Goal: Task Accomplishment & Management: Complete application form

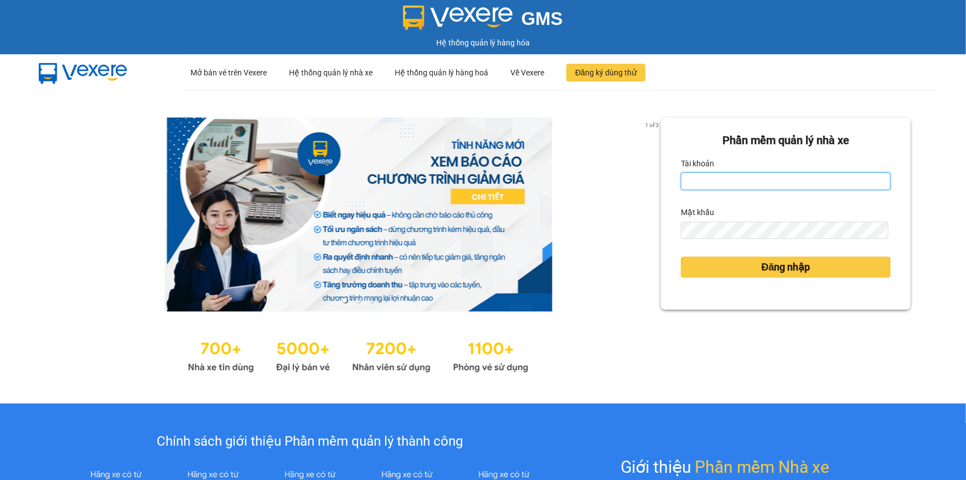
click at [766, 183] on input "Tài khoản" at bounding box center [786, 181] width 210 height 18
type input "minh.quochoang"
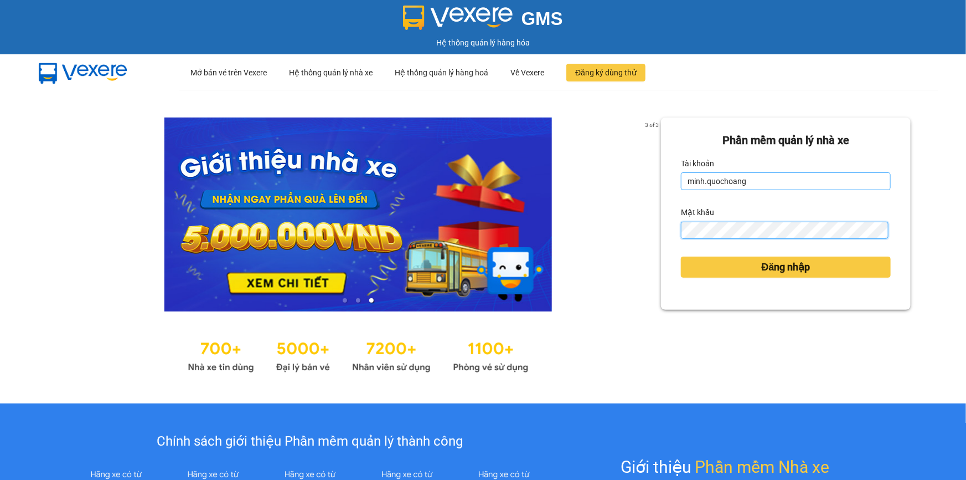
click at [681, 256] on button "Đăng nhập" at bounding box center [786, 266] width 210 height 21
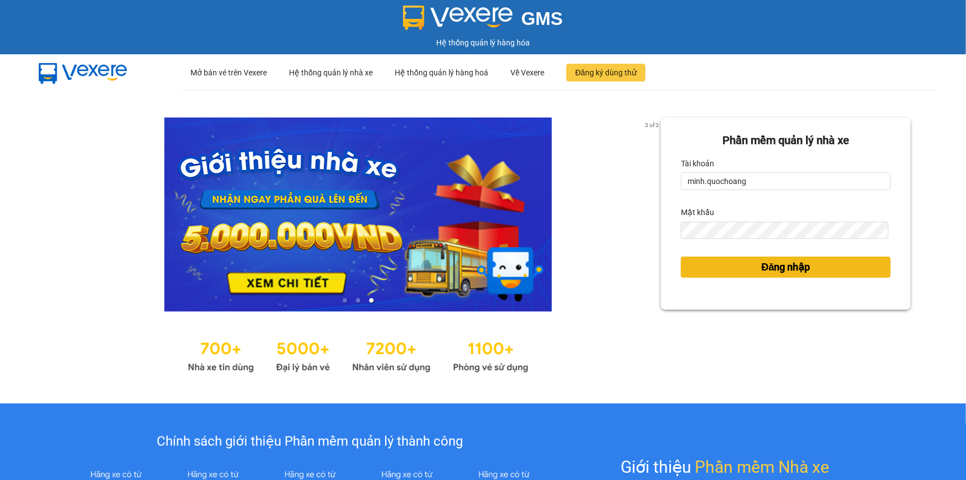
click at [738, 267] on button "Đăng nhập" at bounding box center [786, 266] width 210 height 21
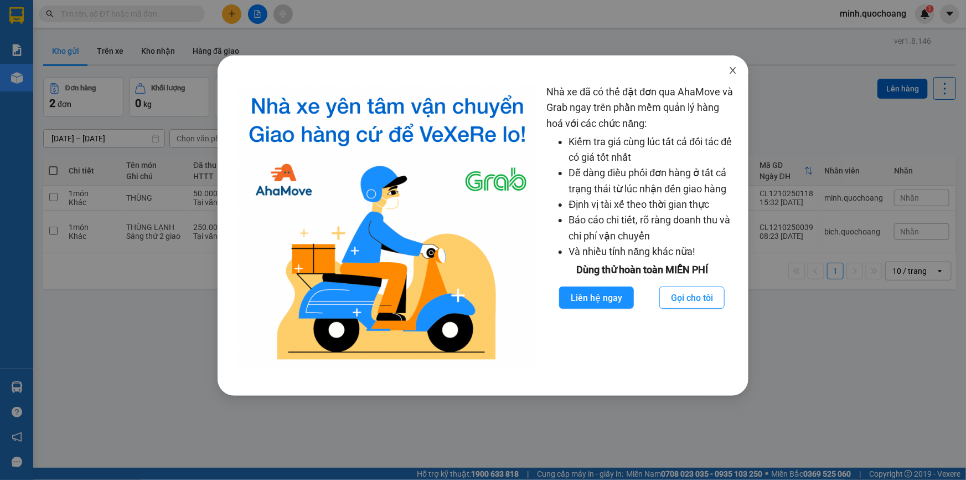
click at [735, 66] on icon "close" at bounding box center [733, 70] width 9 height 9
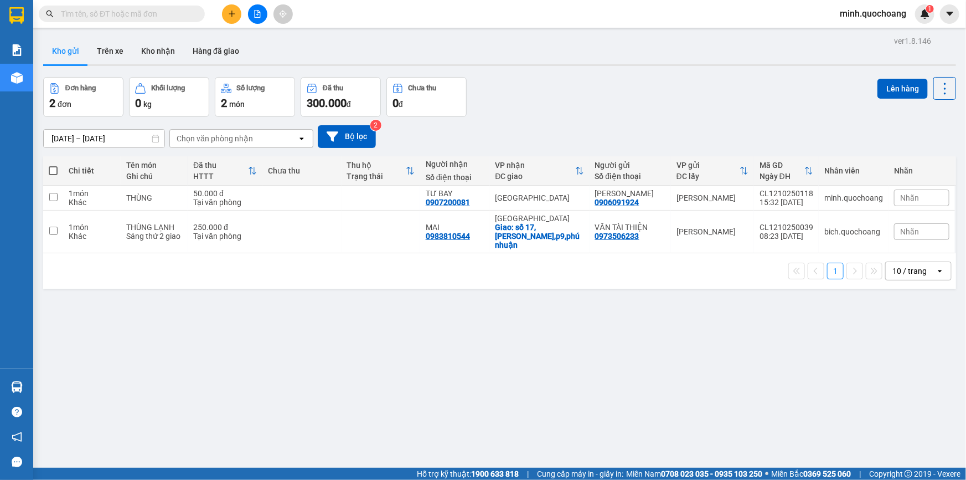
click at [914, 275] on div "10 / trang" at bounding box center [910, 270] width 34 height 11
click at [895, 397] on span "100 / trang" at bounding box center [907, 393] width 40 height 11
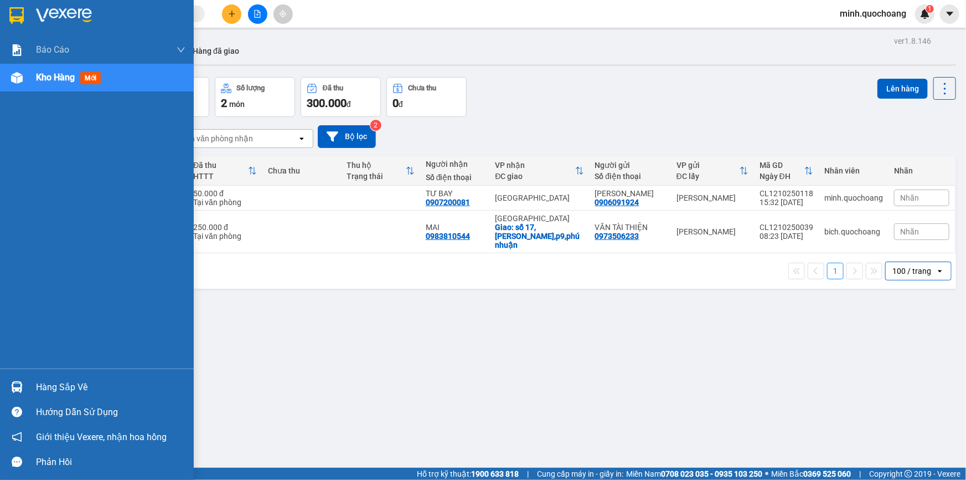
click at [54, 388] on div "Hàng sắp về" at bounding box center [111, 387] width 150 height 17
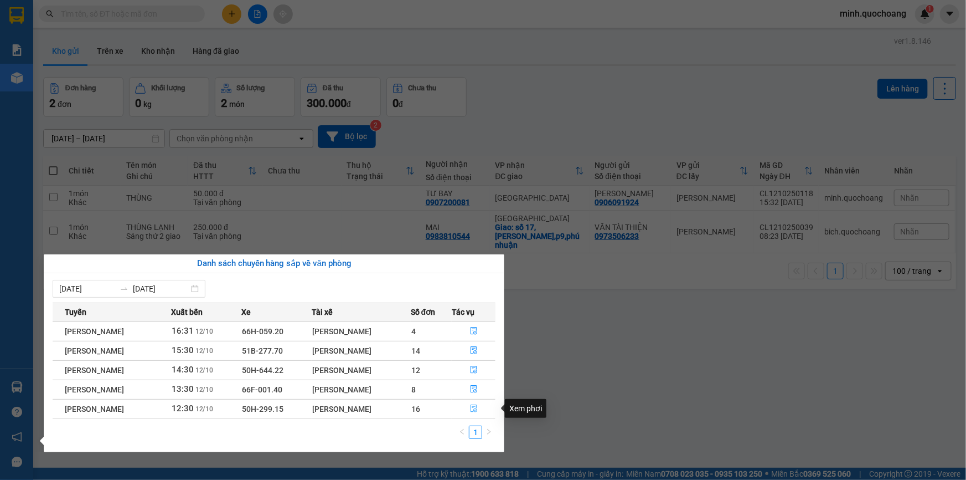
click at [467, 408] on button "button" at bounding box center [473, 409] width 43 height 18
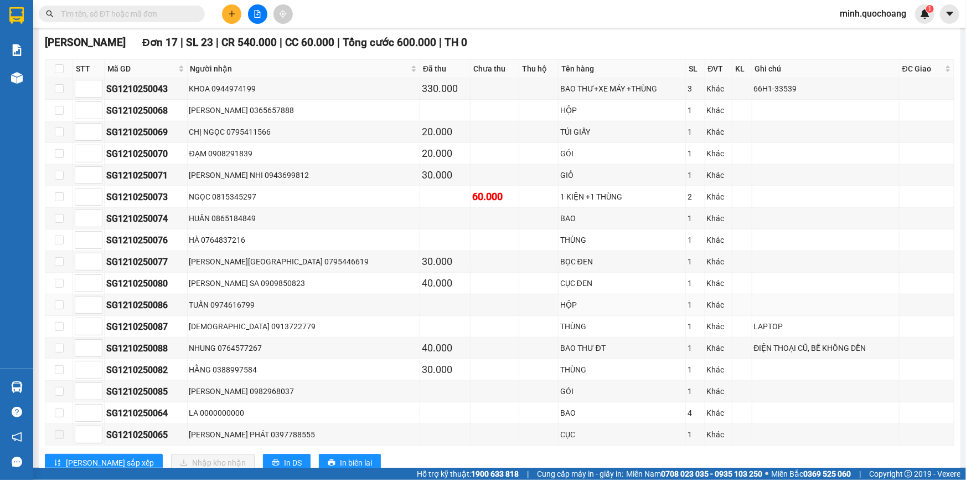
scroll to position [302, 0]
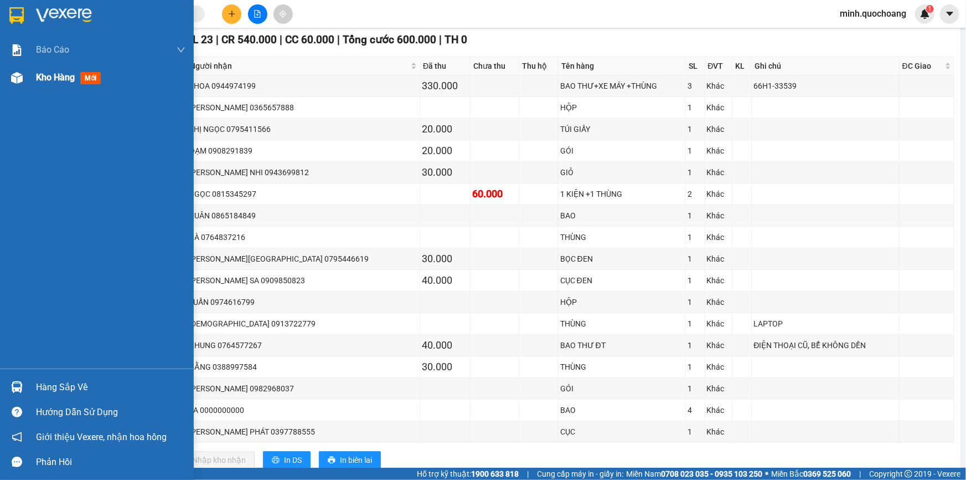
click at [61, 81] on span "Kho hàng" at bounding box center [55, 77] width 39 height 11
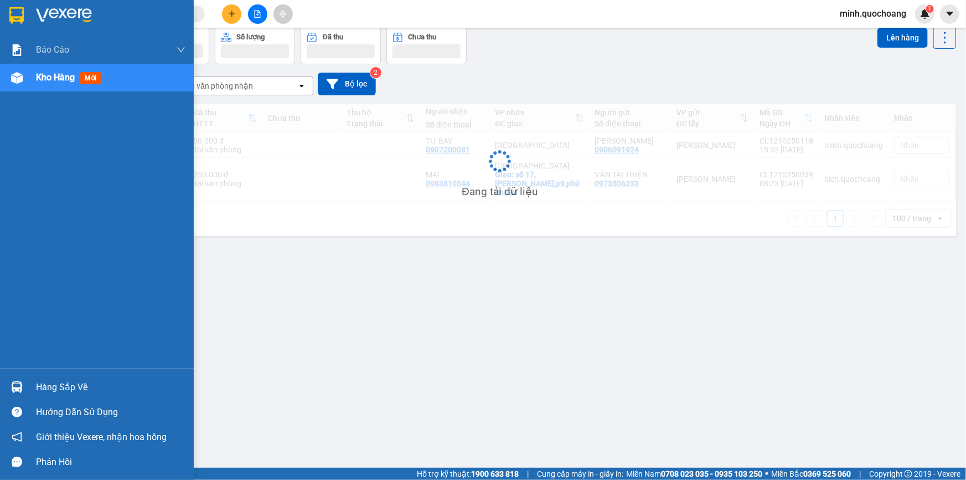
scroll to position [50, 0]
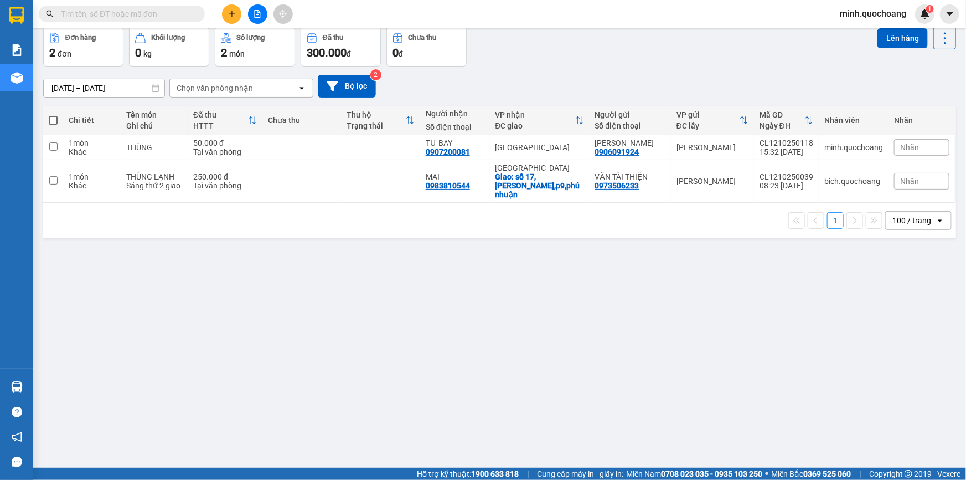
click at [230, 11] on icon "plus" at bounding box center [232, 14] width 8 height 8
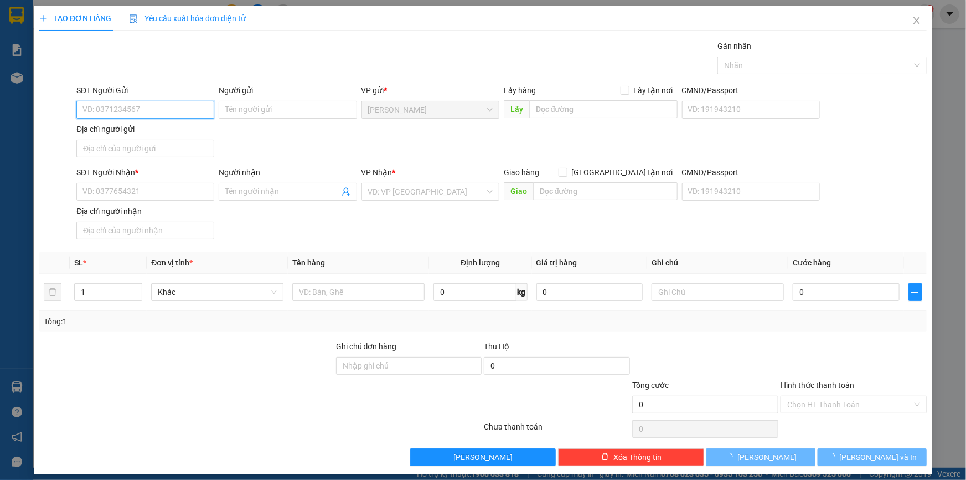
click at [121, 107] on input "SĐT Người Gửi" at bounding box center [145, 110] width 138 height 18
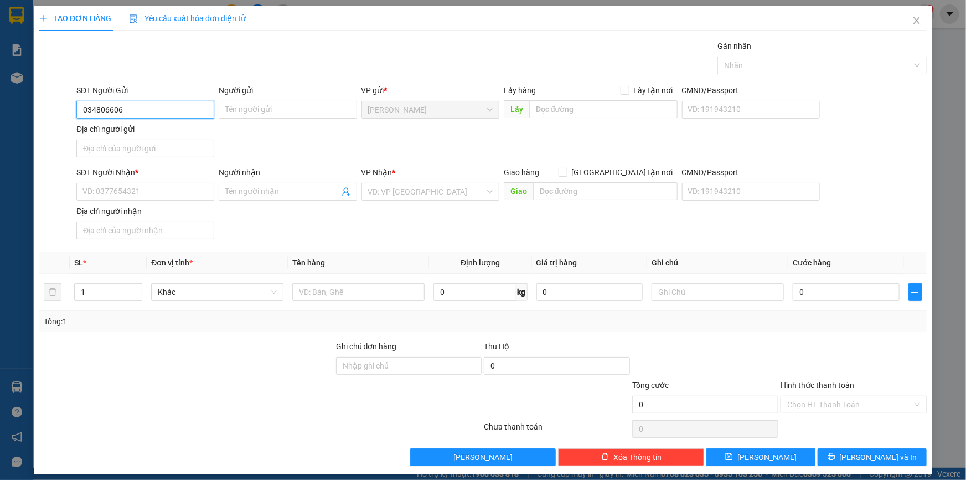
type input "0348066066"
click at [167, 127] on div "0348066066 - NK [GEOGRAPHIC_DATA] 11" at bounding box center [156, 132] width 147 height 12
type input "NK [GEOGRAPHIC_DATA] 11"
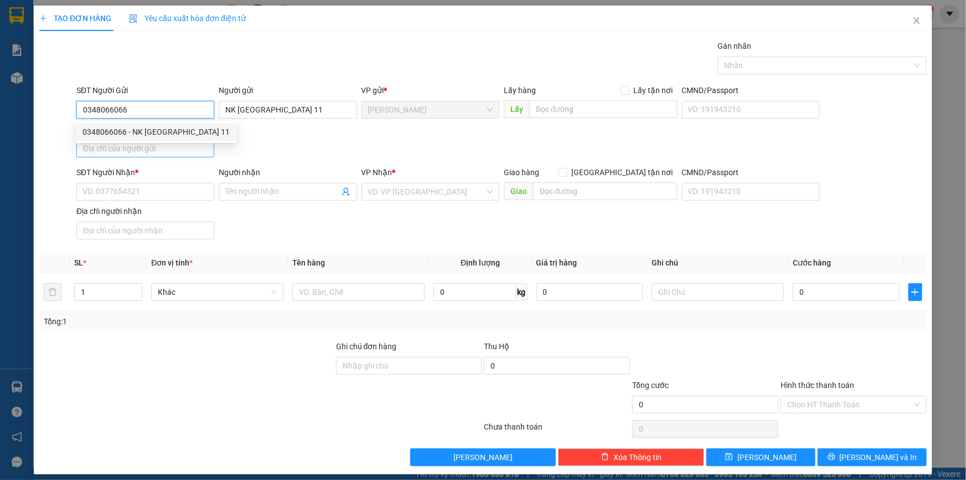
type input "0348066066"
click at [129, 153] on input "Địa chỉ người gửi" at bounding box center [145, 149] width 138 height 18
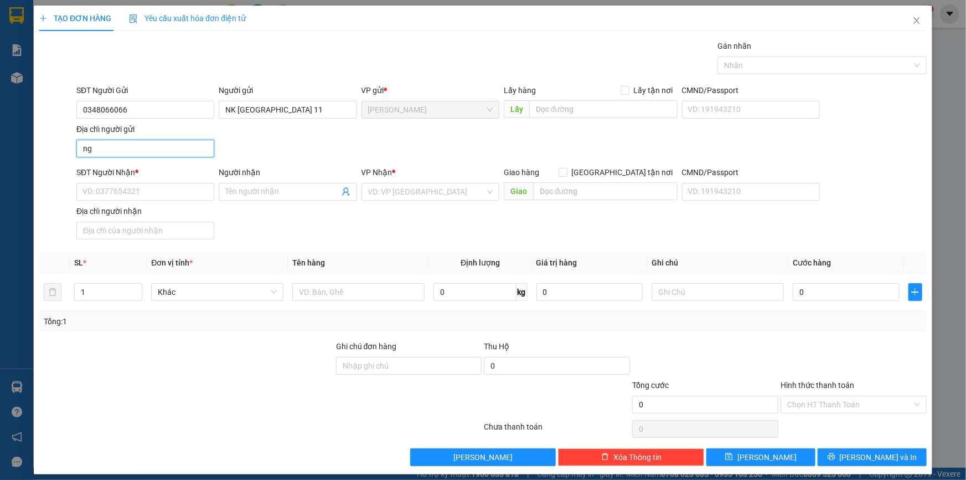
type input "n"
type input "[PERSON_NAME],[PERSON_NAME] LÃNH,[GEOGRAPHIC_DATA]"
click at [177, 191] on input "SĐT Người Nhận *" at bounding box center [145, 192] width 138 height 18
type input "0976297179"
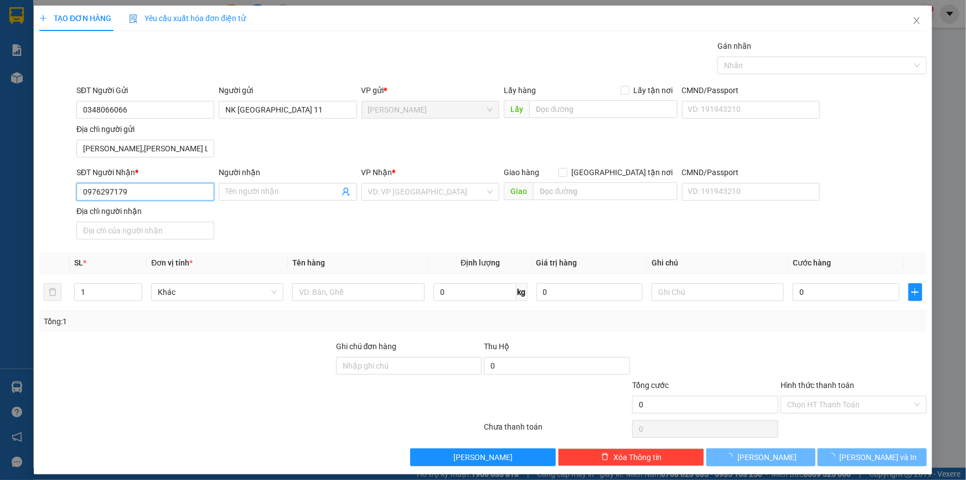
click at [177, 191] on input "0976297179" at bounding box center [145, 192] width 138 height 18
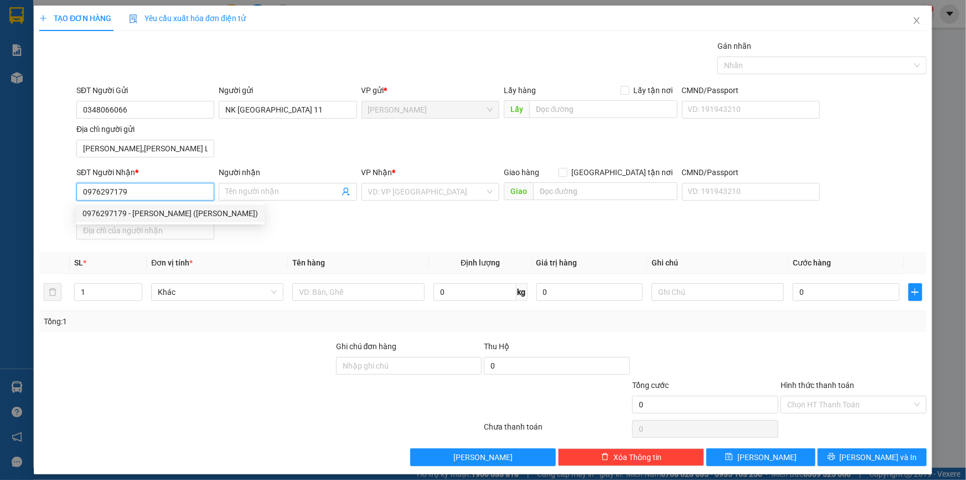
click at [190, 214] on div "0976297179 - [PERSON_NAME] ([PERSON_NAME])" at bounding box center [171, 213] width 176 height 12
type input "[PERSON_NAME] ([PERSON_NAME])"
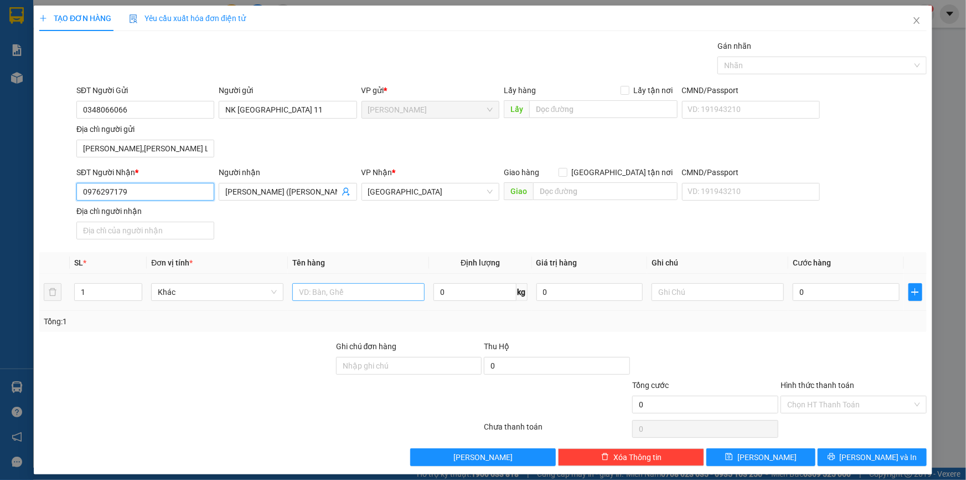
type input "0976297179"
click at [313, 292] on input "text" at bounding box center [358, 292] width 132 height 18
type input "HỘP"
click at [826, 295] on input "0" at bounding box center [846, 292] width 107 height 18
type input "2"
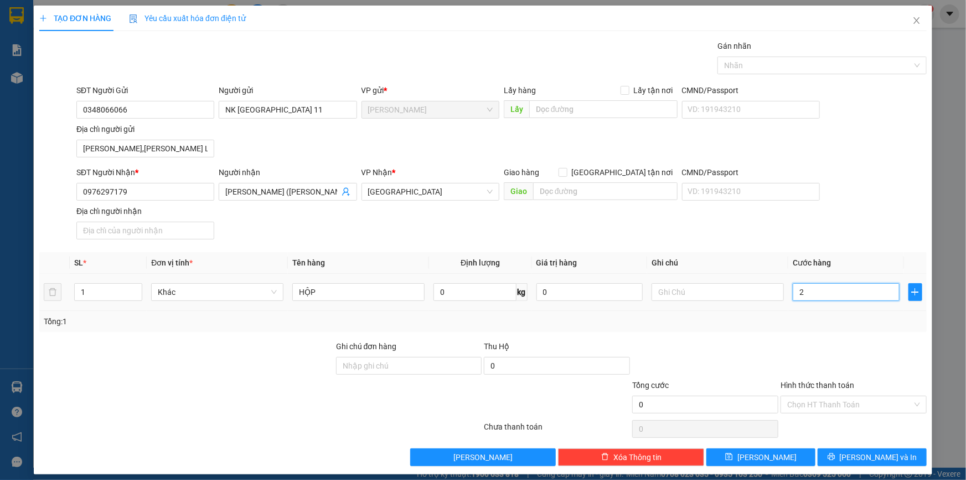
type input "2"
type input "20"
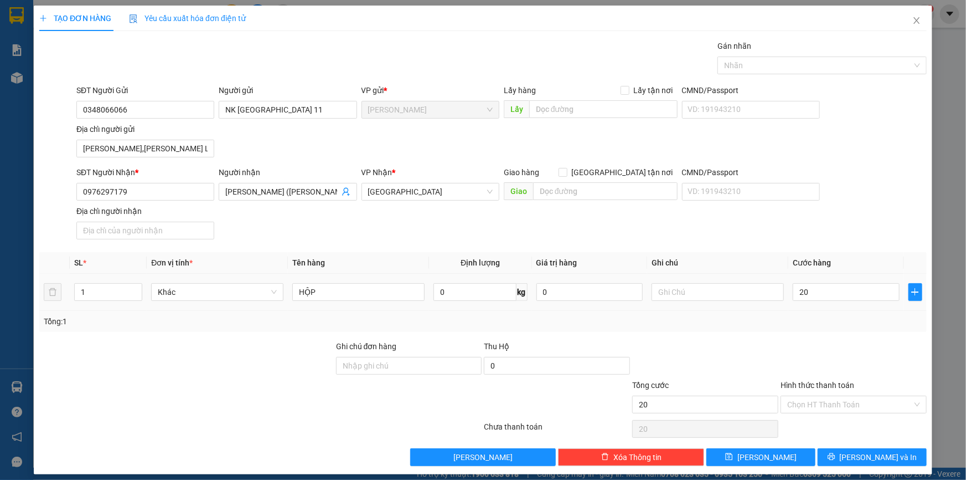
type input "20.000"
drag, startPoint x: 886, startPoint y: 186, endPoint x: 863, endPoint y: 125, distance: 64.5
click at [886, 184] on div "SĐT Người Nhận * 0976297179 Người nhận [PERSON_NAME] ([PERSON_NAME]) VP Nhận * …" at bounding box center [501, 205] width 855 height 78
click at [848, 64] on div at bounding box center [816, 65] width 193 height 13
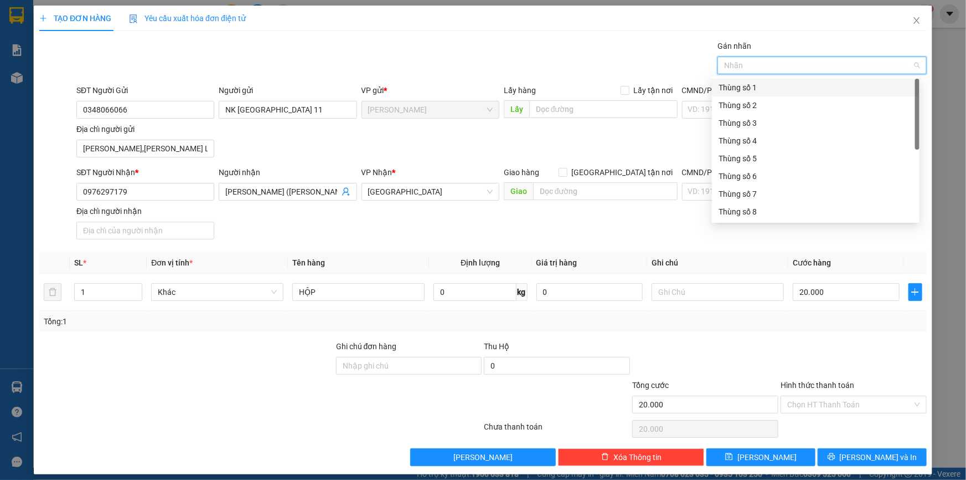
scroll to position [141, 0]
click at [763, 212] on div "Thùng 2H" at bounding box center [816, 212] width 194 height 12
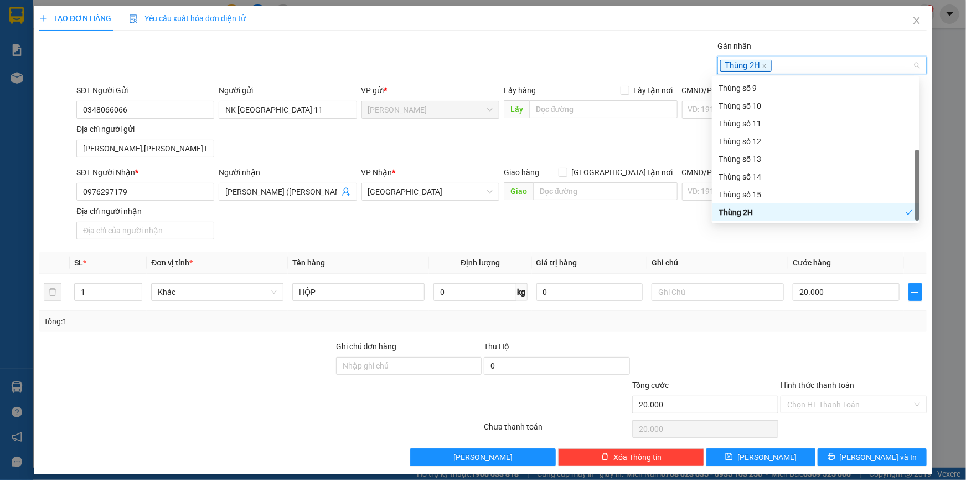
drag, startPoint x: 761, startPoint y: 241, endPoint x: 812, endPoint y: 357, distance: 125.7
click at [761, 243] on div "SĐT Người Nhận * 0976297179 Người nhận [PERSON_NAME] ([PERSON_NAME]) VP Nhận * …" at bounding box center [501, 205] width 855 height 78
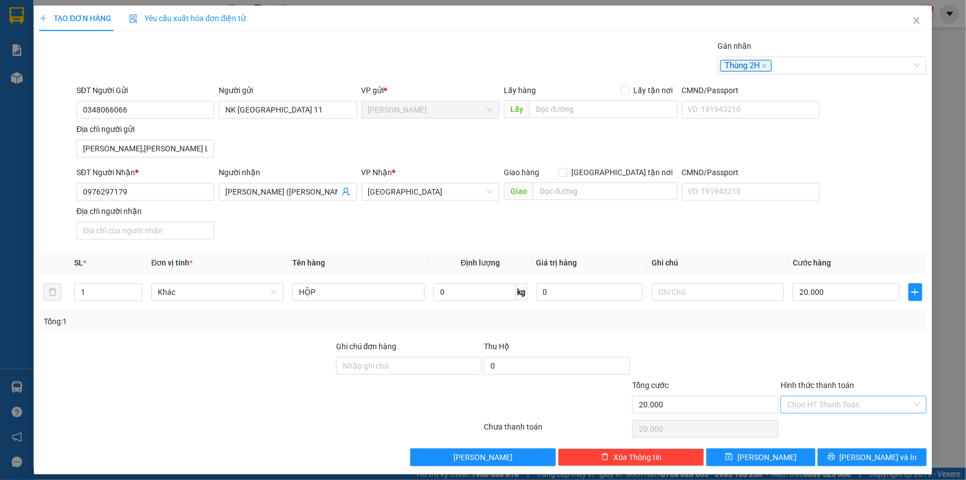
click at [820, 398] on input "Hình thức thanh toán" at bounding box center [849, 404] width 125 height 17
click at [818, 421] on div "Tại văn phòng" at bounding box center [847, 425] width 132 height 12
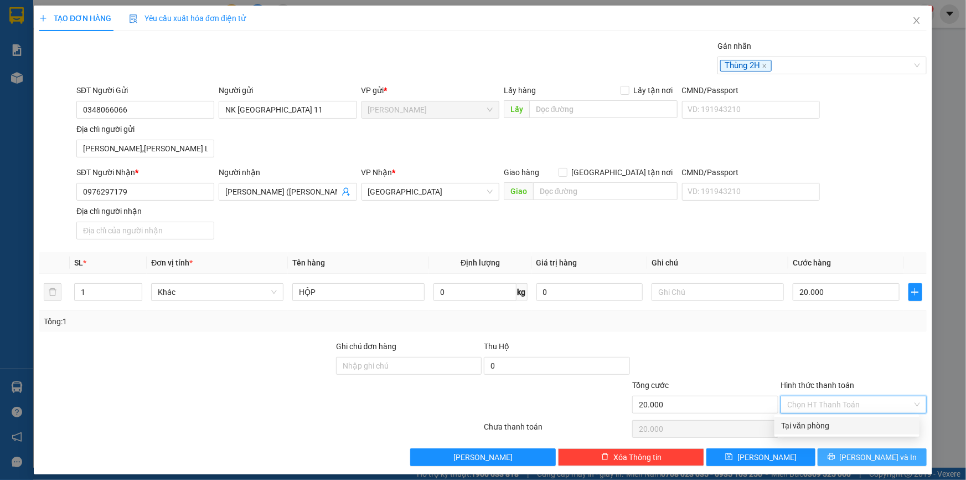
type input "0"
click at [832, 451] on button "[PERSON_NAME] và In" at bounding box center [872, 457] width 109 height 18
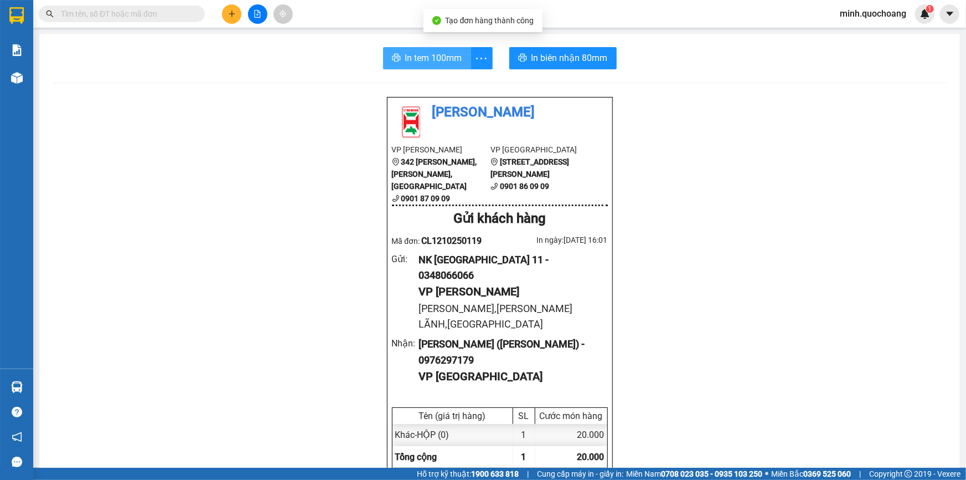
click at [414, 47] on button "In tem 100mm" at bounding box center [427, 58] width 88 height 22
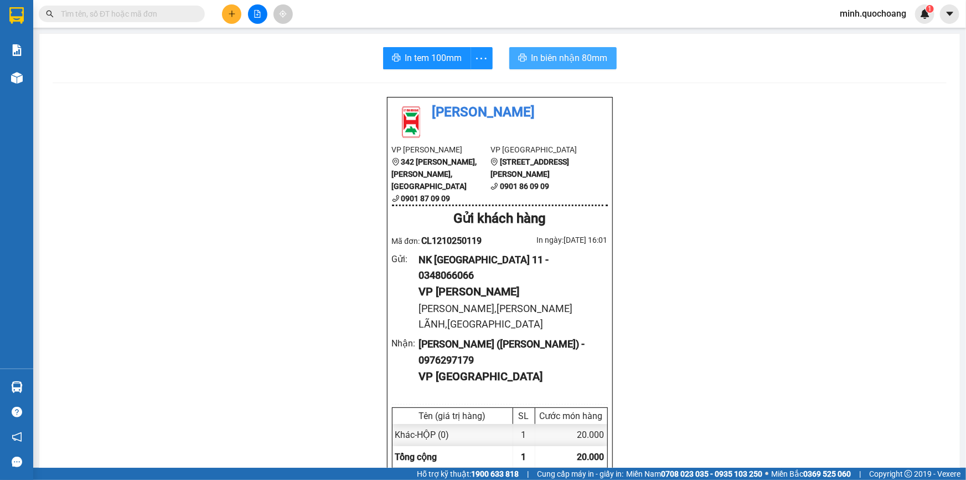
click at [570, 53] on span "In biên nhận 80mm" at bounding box center [570, 58] width 76 height 14
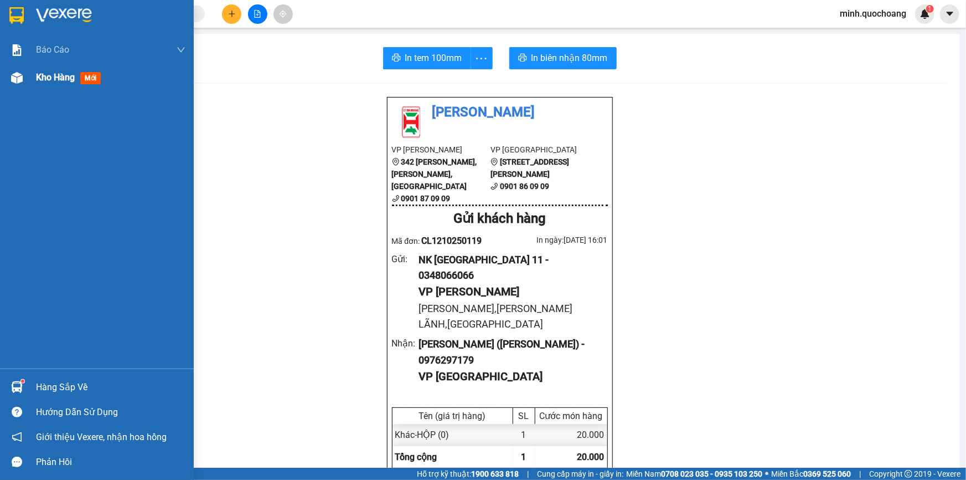
click at [0, 78] on div "Kho hàng mới" at bounding box center [97, 78] width 194 height 28
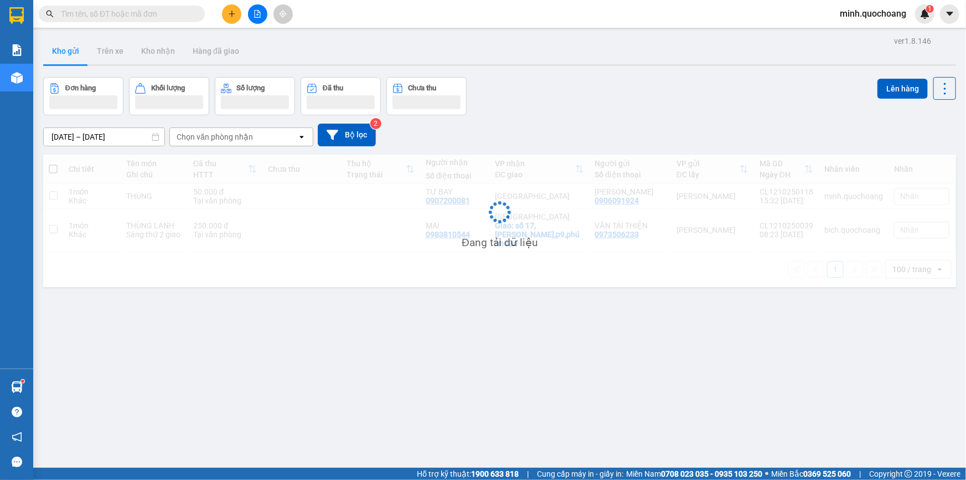
click at [653, 106] on div "Đơn hàng Khối lượng Số lượng Đã thu Chưa thu Lên hàng" at bounding box center [499, 96] width 913 height 38
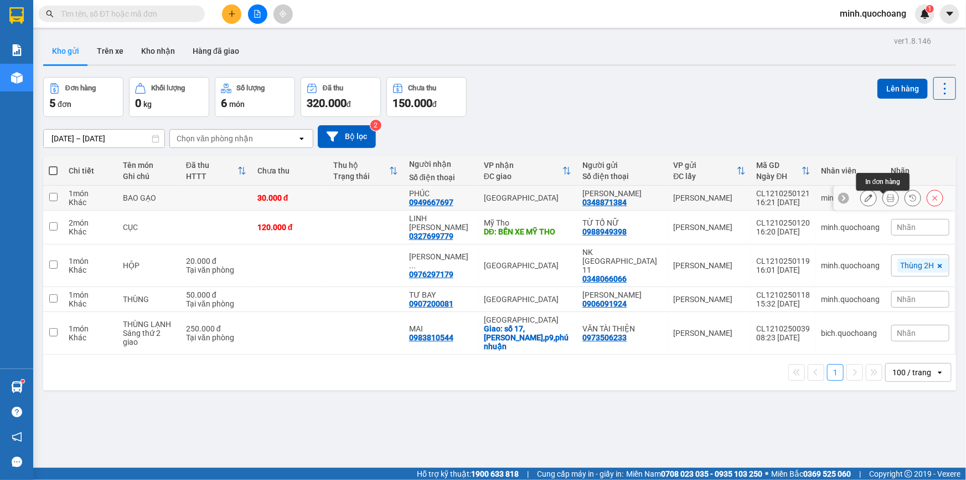
click at [887, 202] on icon at bounding box center [891, 198] width 8 height 8
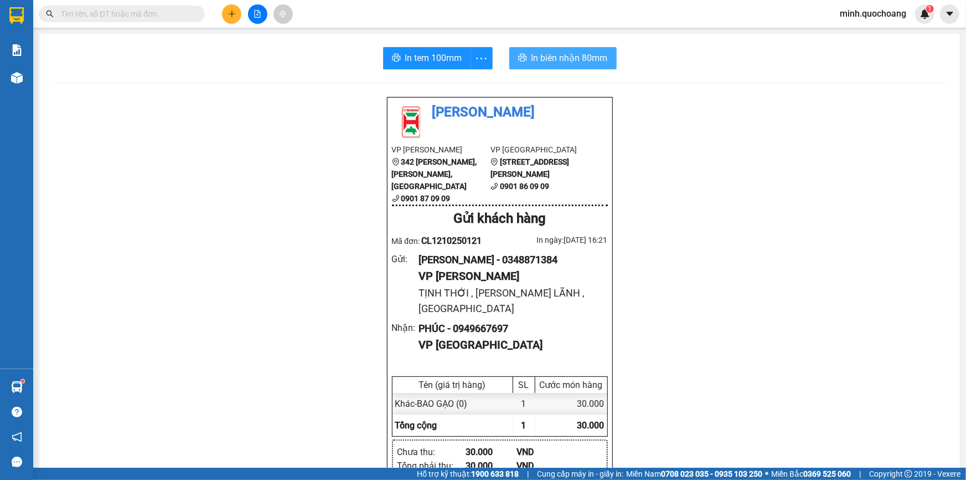
click at [592, 47] on button "In biên nhận 80mm" at bounding box center [562, 58] width 107 height 22
click at [435, 55] on span "In tem 100mm" at bounding box center [433, 58] width 57 height 14
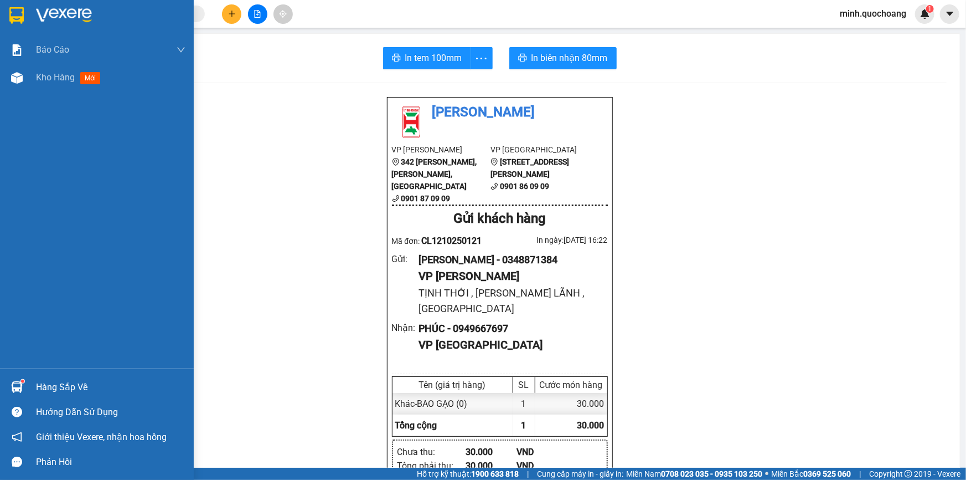
click at [72, 96] on div "Báo cáo Báo cáo dòng tiền (trạm) Doanh số tạo đơn theo VP gửi (trạm) Kho hàng m…" at bounding box center [97, 202] width 194 height 332
click at [61, 79] on span "Kho hàng" at bounding box center [55, 77] width 39 height 11
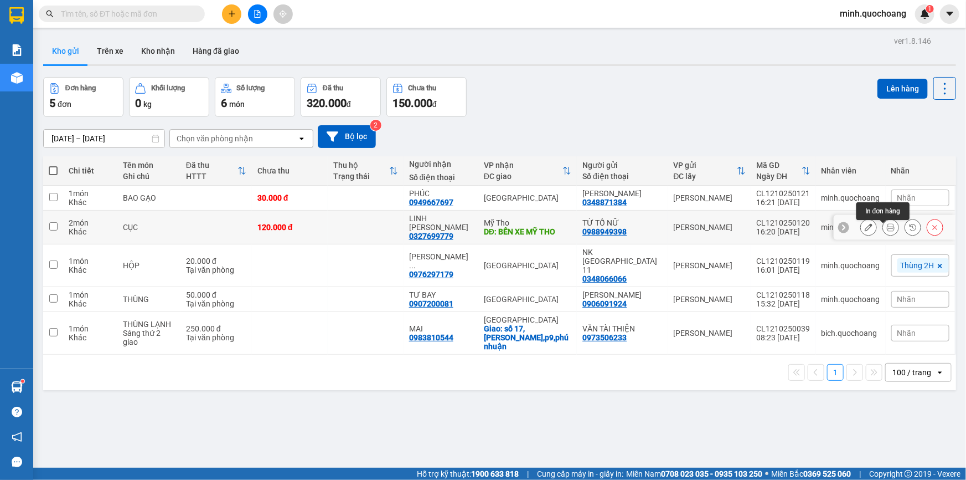
click at [887, 229] on icon at bounding box center [891, 227] width 8 height 8
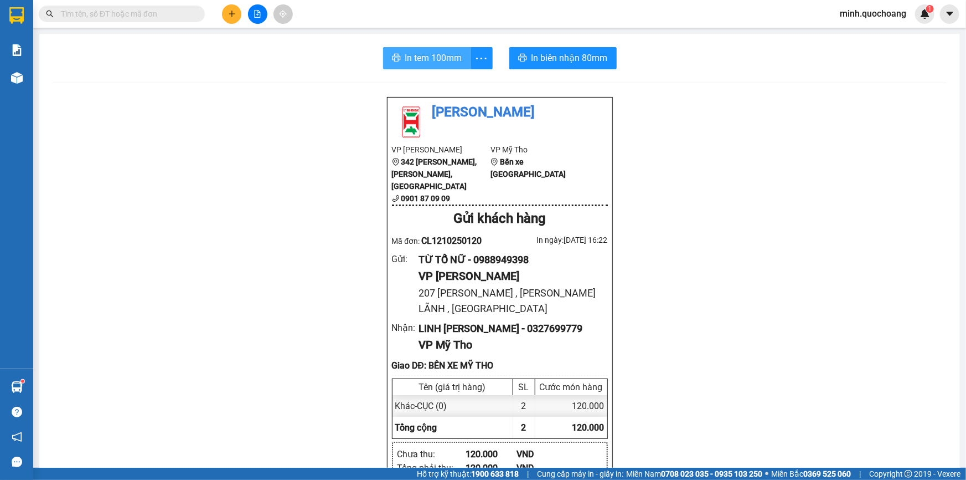
click at [437, 63] on span "In tem 100mm" at bounding box center [433, 58] width 57 height 14
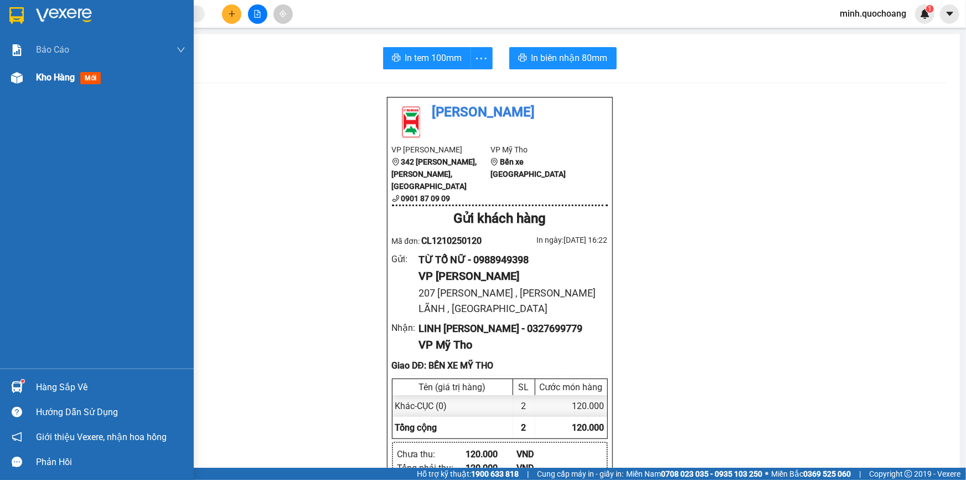
click at [23, 83] on div at bounding box center [16, 77] width 19 height 19
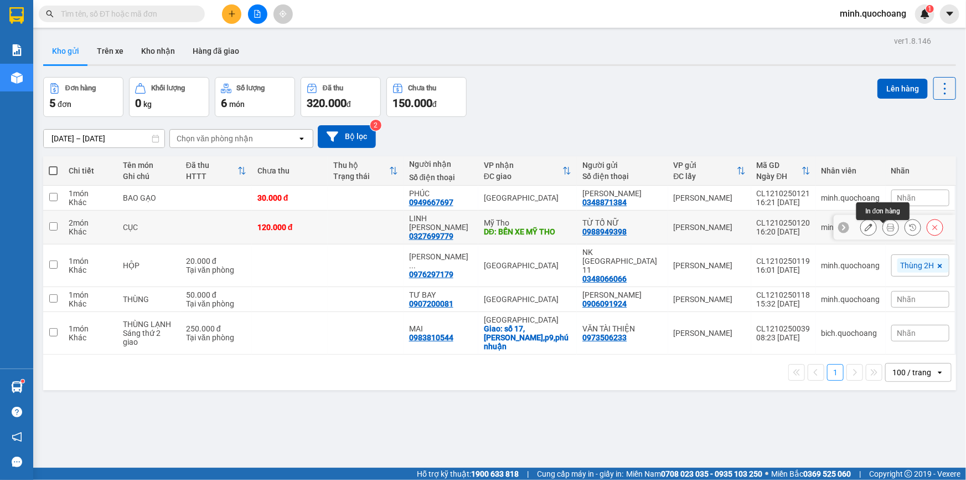
click at [887, 231] on icon at bounding box center [891, 227] width 8 height 8
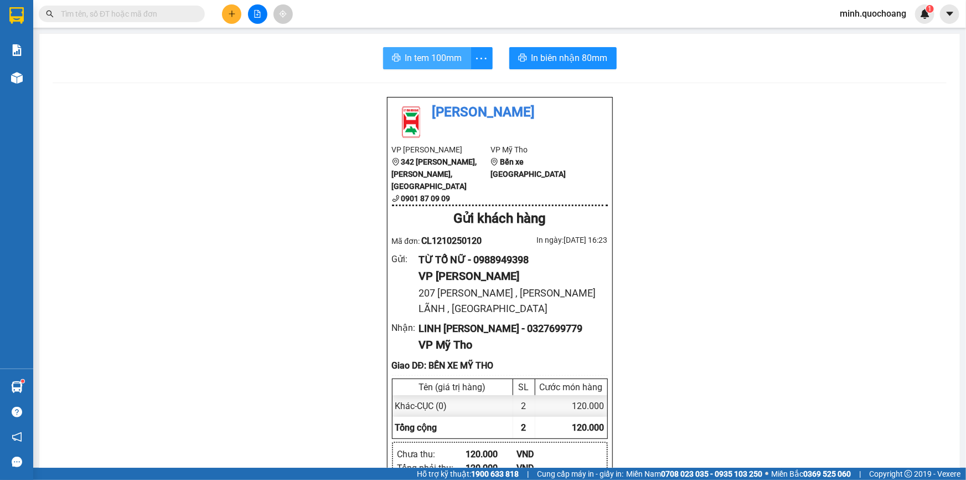
click at [416, 51] on span "In tem 100mm" at bounding box center [433, 58] width 57 height 14
click at [228, 16] on icon "plus" at bounding box center [232, 14] width 8 height 8
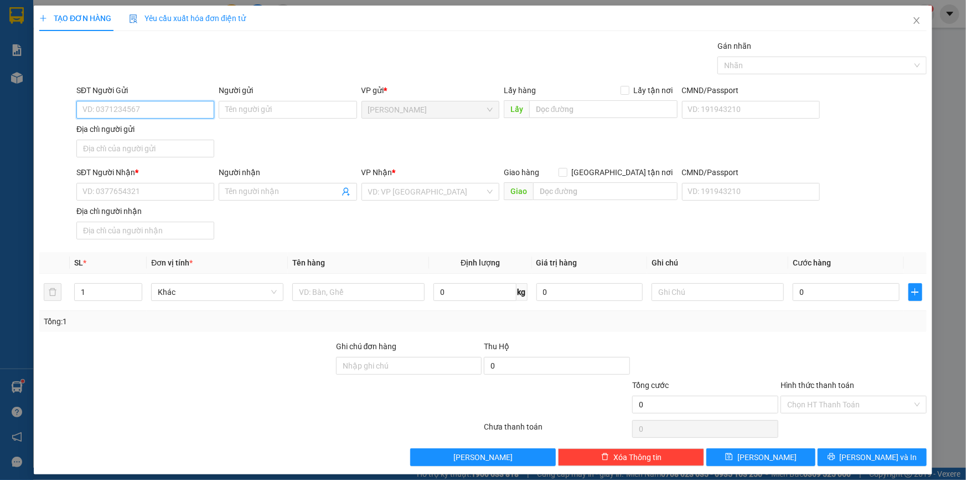
click at [141, 107] on input "SĐT Người Gửi" at bounding box center [145, 110] width 138 height 18
click at [141, 107] on input "0823123" at bounding box center [145, 110] width 138 height 18
type input "0888123"
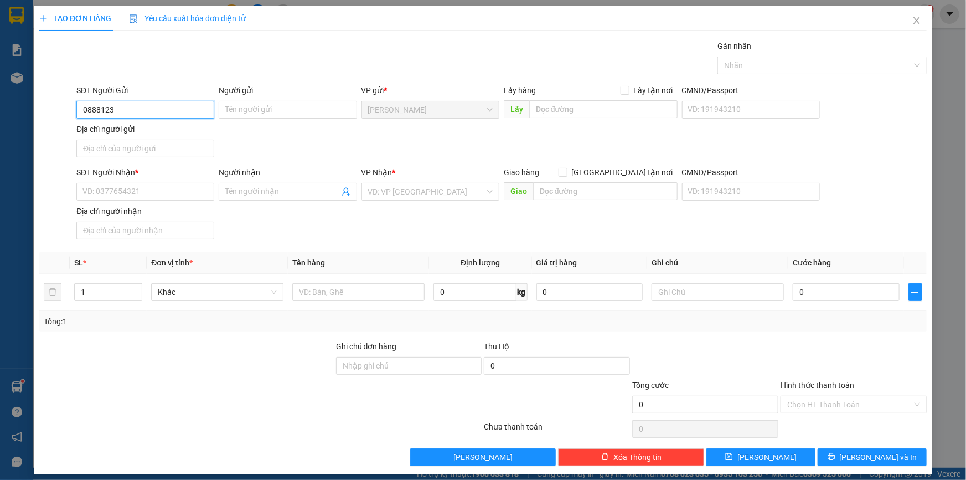
click at [141, 107] on input "0888123" at bounding box center [145, 110] width 138 height 18
click at [151, 113] on input "0888123" at bounding box center [145, 110] width 138 height 18
click at [150, 113] on input "0823123" at bounding box center [145, 110] width 138 height 18
click at [145, 102] on input "0813123" at bounding box center [145, 110] width 138 height 18
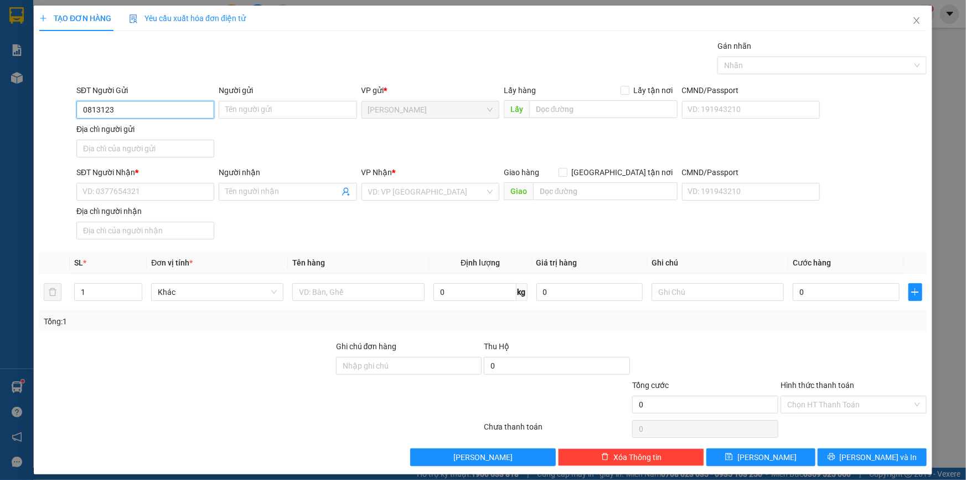
click at [143, 110] on input "0813123" at bounding box center [145, 110] width 138 height 18
click at [150, 111] on input "081312" at bounding box center [145, 110] width 138 height 18
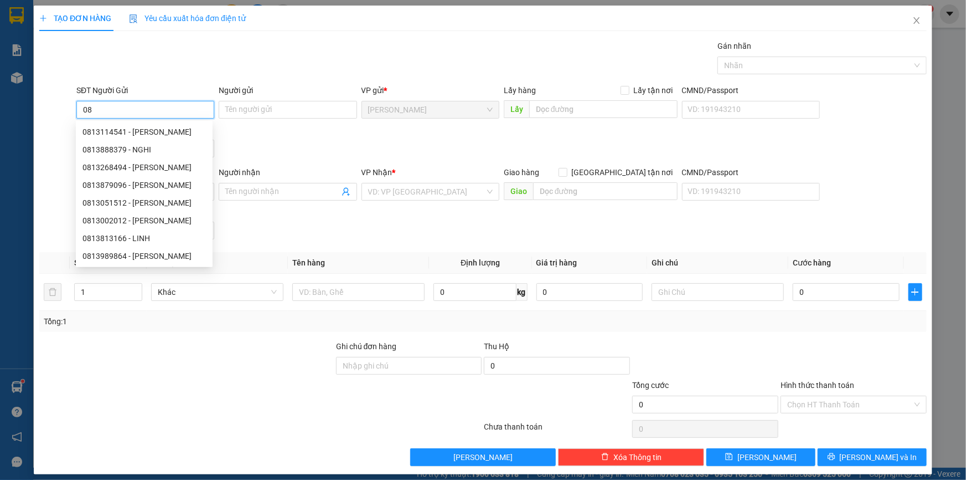
type input "0"
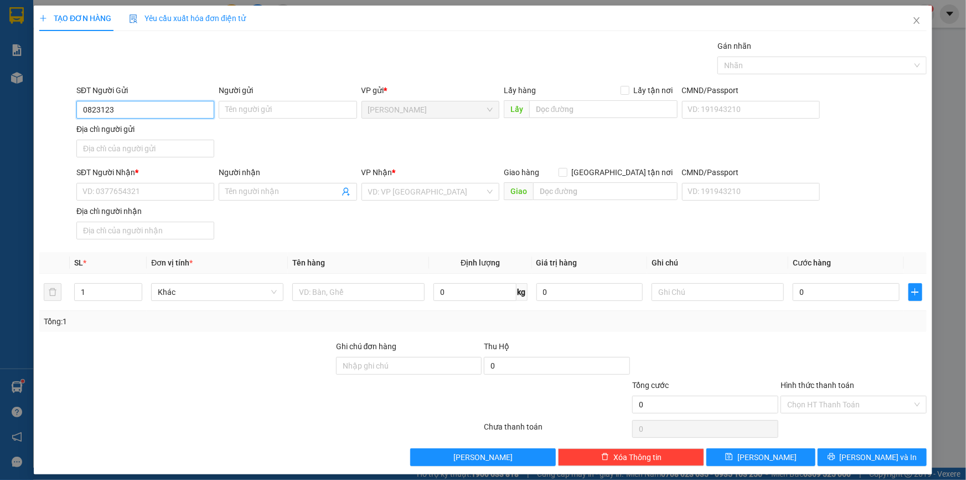
click at [138, 107] on input "0823123" at bounding box center [145, 110] width 138 height 18
click at [141, 109] on input "0823123" at bounding box center [145, 110] width 138 height 18
type input "0"
click at [131, 192] on input "SĐT Người Nhận *" at bounding box center [145, 192] width 138 height 18
type input "0916195477"
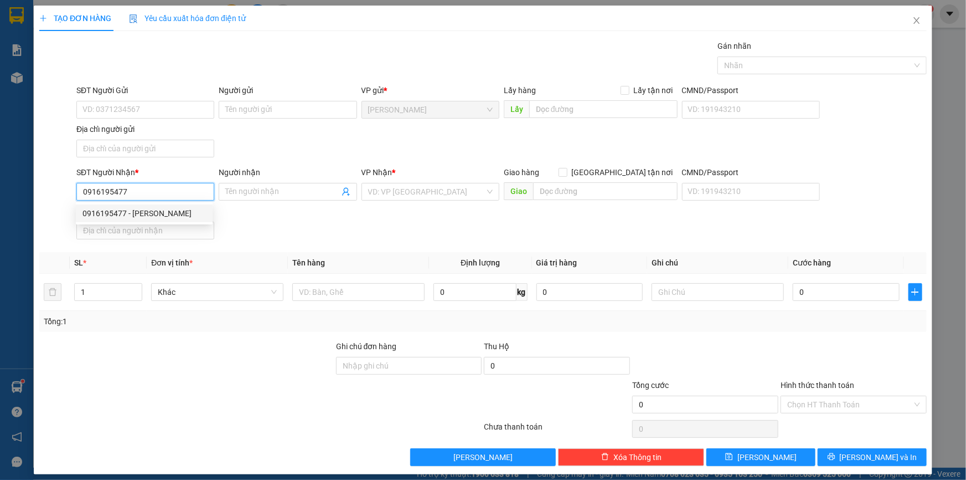
click at [165, 192] on input "0916195477" at bounding box center [145, 192] width 138 height 18
click at [164, 220] on div "0916195477 - [PERSON_NAME]" at bounding box center [144, 213] width 137 height 18
type input "[PERSON_NAME]"
type input "0916195477"
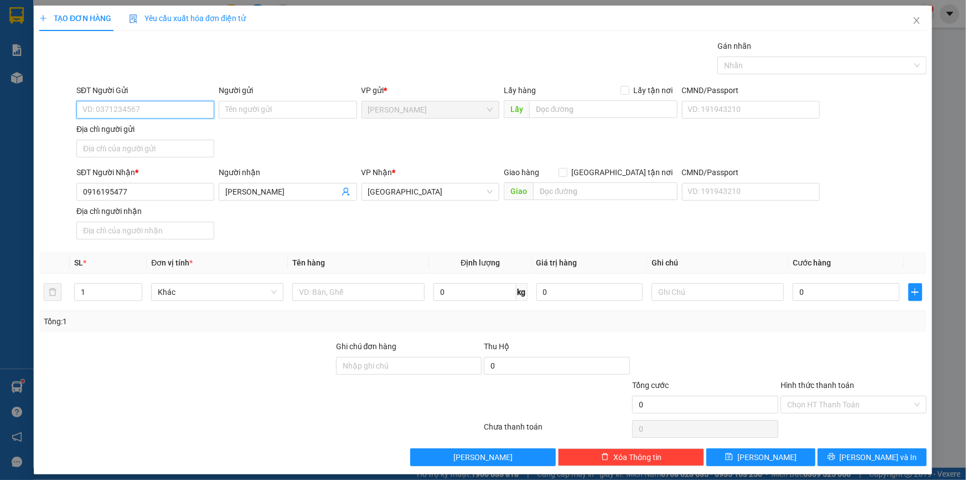
click at [157, 101] on input "SĐT Người Gửi" at bounding box center [145, 110] width 138 height 18
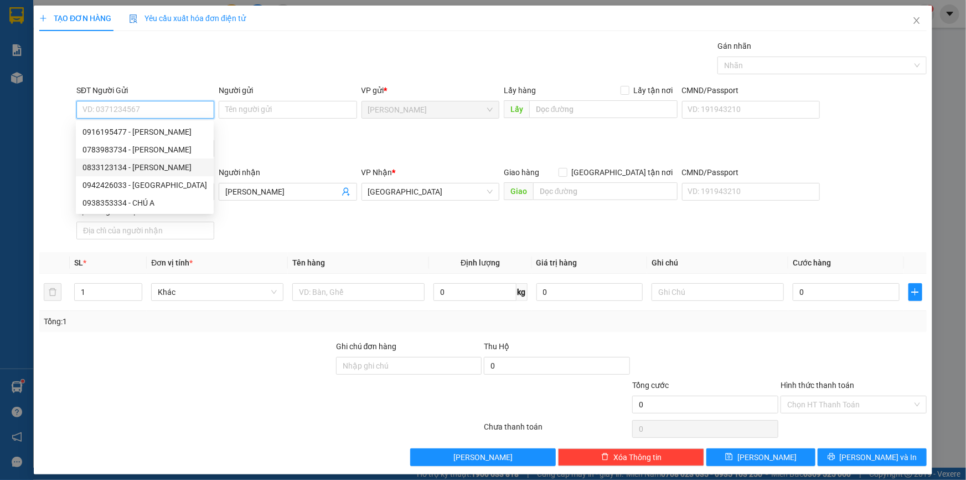
click at [181, 169] on div "0833123134 - [PERSON_NAME]" at bounding box center [145, 167] width 125 height 12
type input "0833123134"
type input "[PERSON_NAME]"
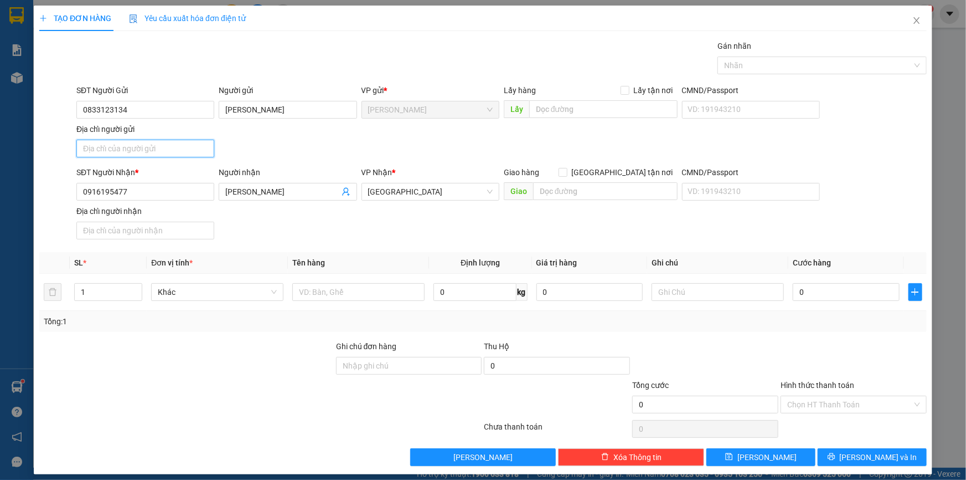
click at [151, 152] on input "Địa chỉ người gửi" at bounding box center [145, 149] width 138 height 18
click at [254, 108] on input "[PERSON_NAME]" at bounding box center [288, 110] width 138 height 18
click at [144, 153] on input "Địa chỉ người gửi" at bounding box center [145, 149] width 138 height 18
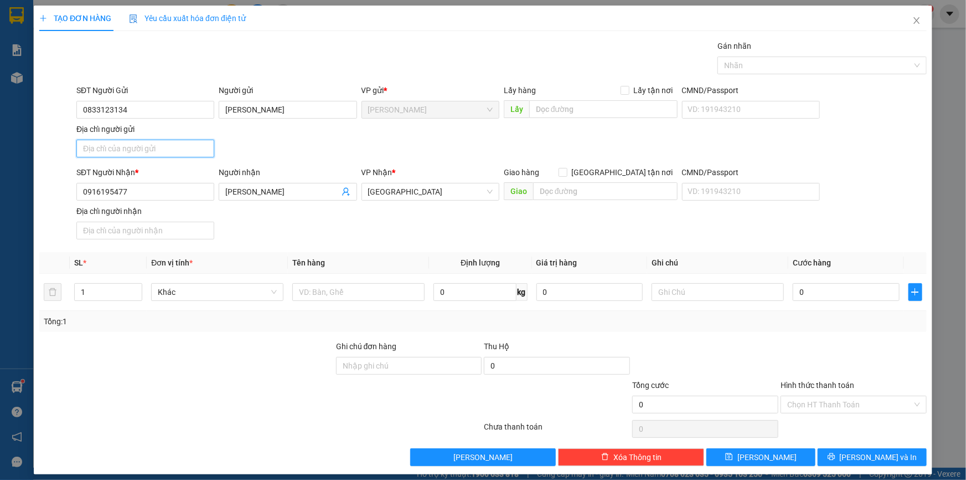
paste input "TẮC THẦY CAI,P MỸ TRÀ, [GEOGRAPHIC_DATA]"
type input "TẮC THẦY CAI,P MỸ TRÀ, [GEOGRAPHIC_DATA]"
click at [315, 283] on input "text" at bounding box center [358, 292] width 132 height 18
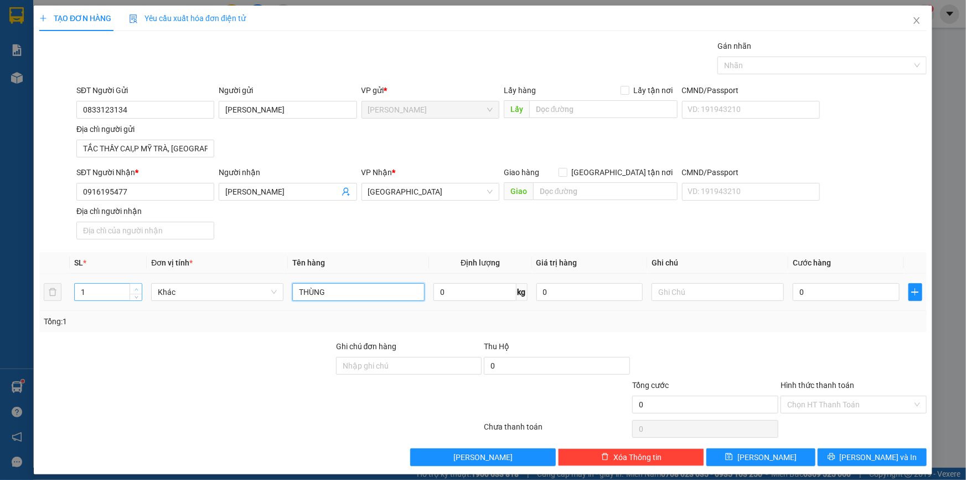
type input "THÙNG"
type input "2"
click at [137, 287] on icon "up" at bounding box center [137, 289] width 4 height 4
click at [807, 289] on input "0" at bounding box center [846, 292] width 107 height 18
type input "1"
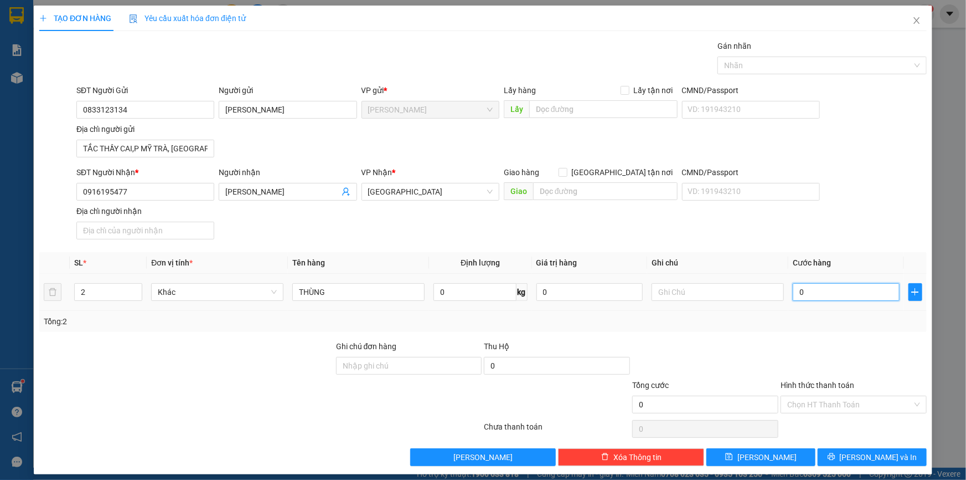
type input "1"
type input "10"
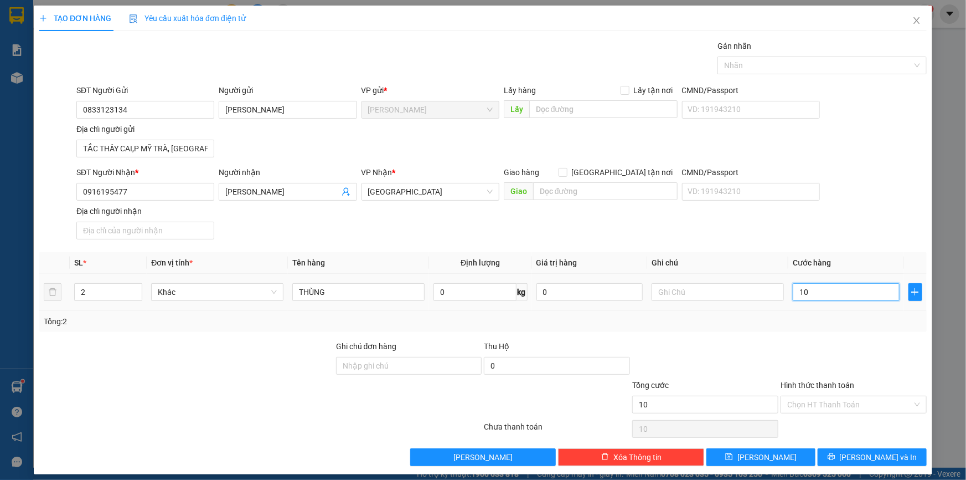
type input "100"
type input "100.000"
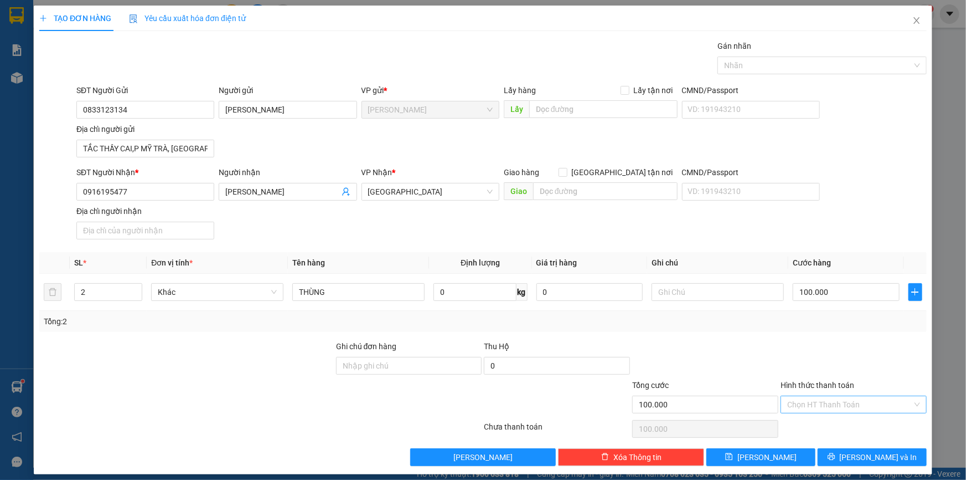
drag, startPoint x: 845, startPoint y: 326, endPoint x: 831, endPoint y: 408, distance: 83.6
click at [843, 328] on div "Tổng: 2" at bounding box center [483, 321] width 888 height 21
click at [831, 411] on div "Hình thức thanh toán Chọn HT Thanh Toán" at bounding box center [854, 398] width 146 height 39
click at [832, 409] on input "Hình thức thanh toán" at bounding box center [849, 404] width 125 height 17
click at [828, 424] on div "Tại văn phòng" at bounding box center [847, 425] width 132 height 12
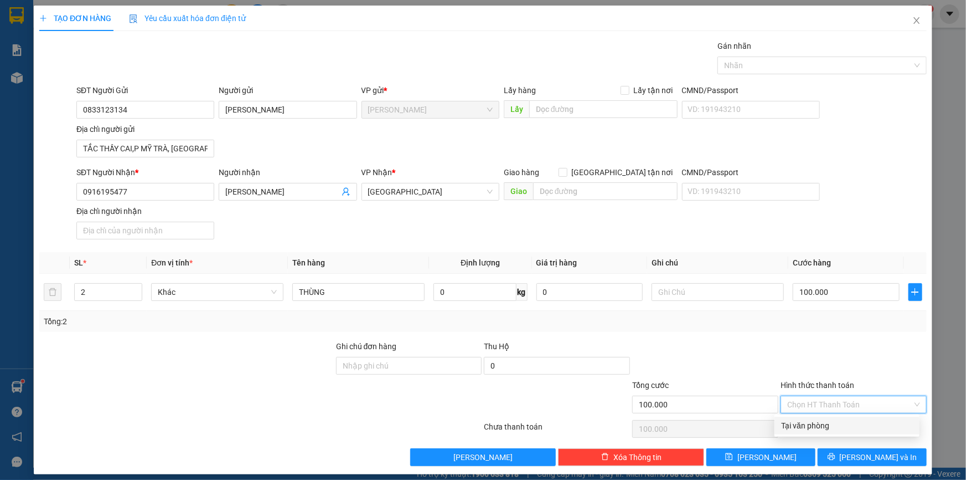
type input "0"
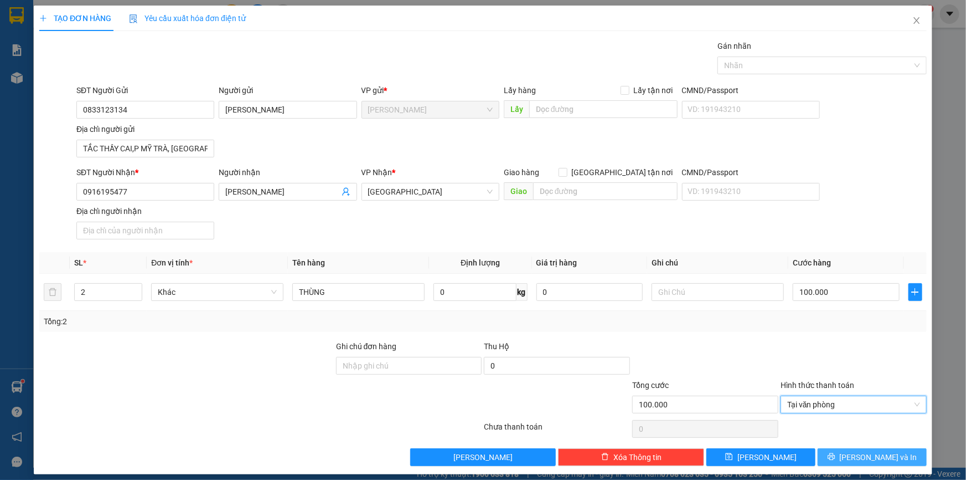
click at [837, 452] on button "[PERSON_NAME] và In" at bounding box center [872, 457] width 109 height 18
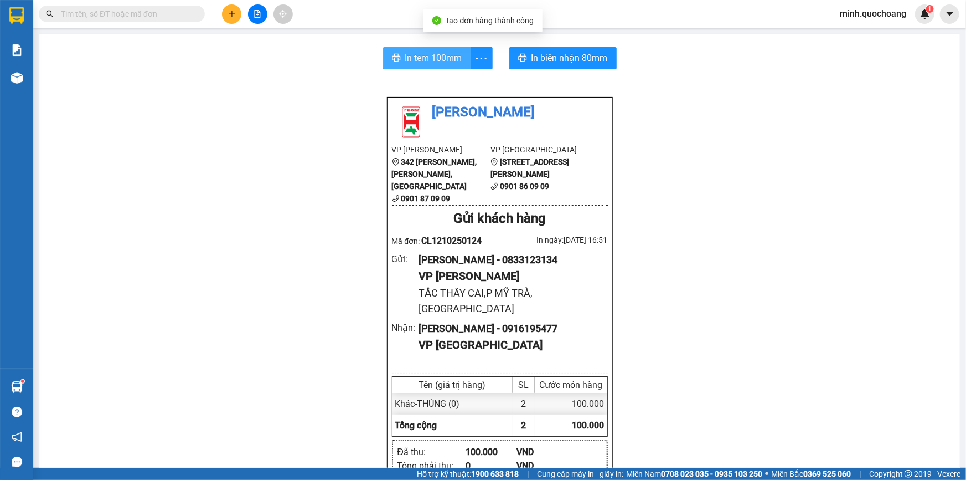
click at [416, 58] on span "In tem 100mm" at bounding box center [433, 58] width 57 height 14
drag, startPoint x: 226, startPoint y: 12, endPoint x: 232, endPoint y: 12, distance: 5.6
click at [232, 12] on button at bounding box center [231, 13] width 19 height 19
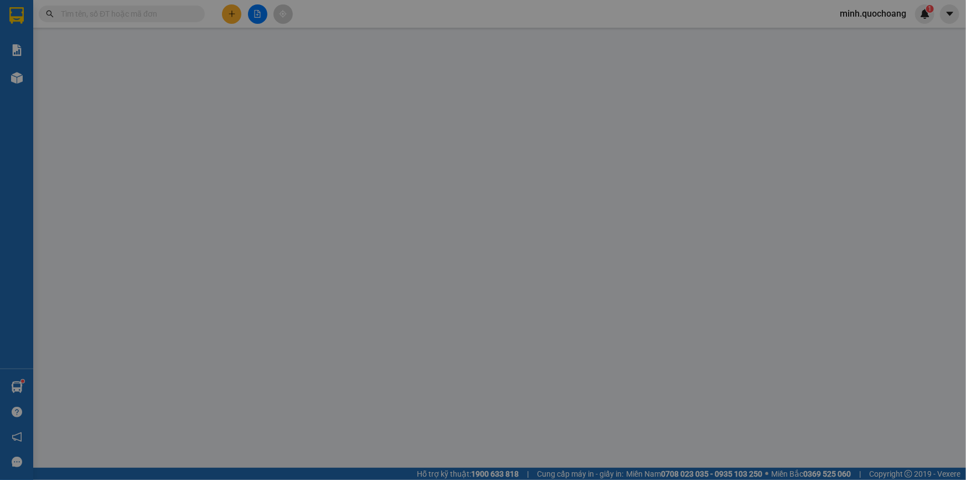
click at [232, 14] on span "Yêu cầu xuất hóa đơn điện tử" at bounding box center [187, 18] width 117 height 9
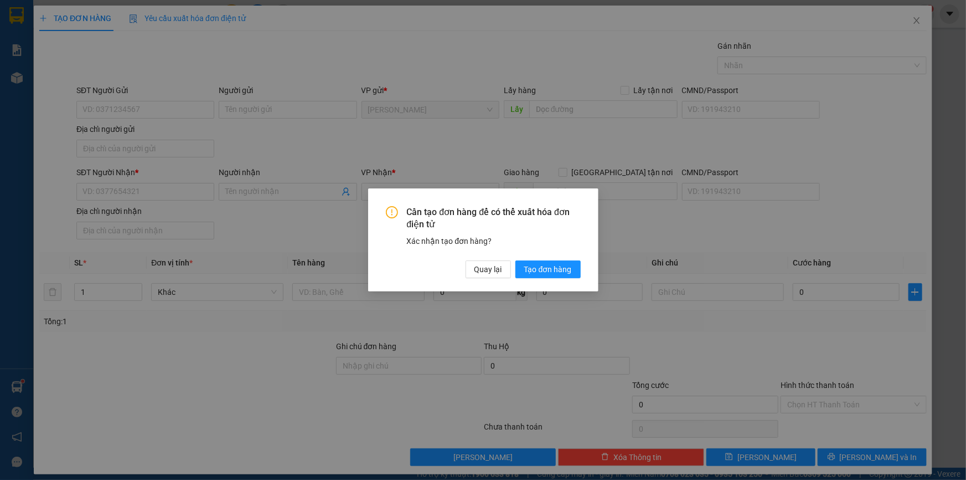
drag, startPoint x: 230, startPoint y: 114, endPoint x: 389, endPoint y: 184, distance: 174.3
click at [231, 115] on div "Cần tạo đơn hàng để có thể xuất hóa đơn điện tử Xác nhận tạo đơn hàng? Quay lại…" at bounding box center [483, 240] width 966 height 480
click at [486, 271] on span "Quay lại" at bounding box center [489, 269] width 28 height 12
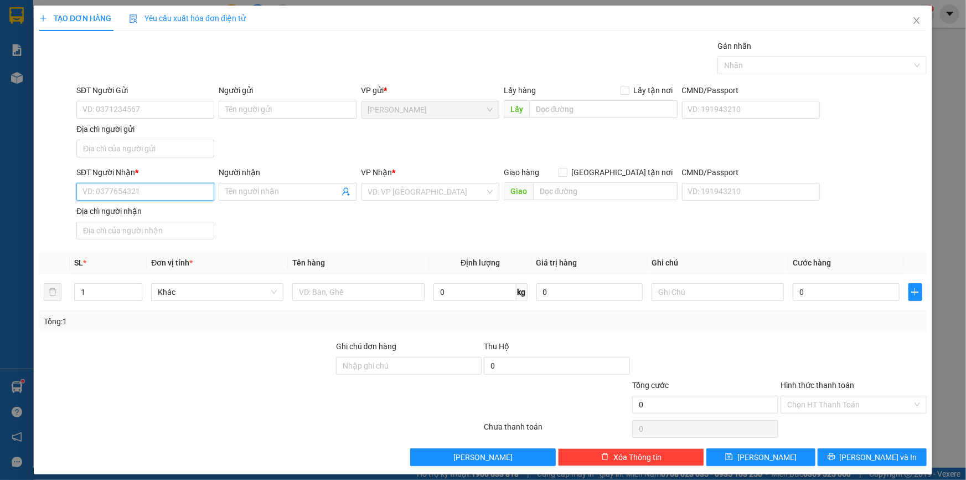
click at [171, 192] on input "SĐT Người Nhận *" at bounding box center [145, 192] width 138 height 18
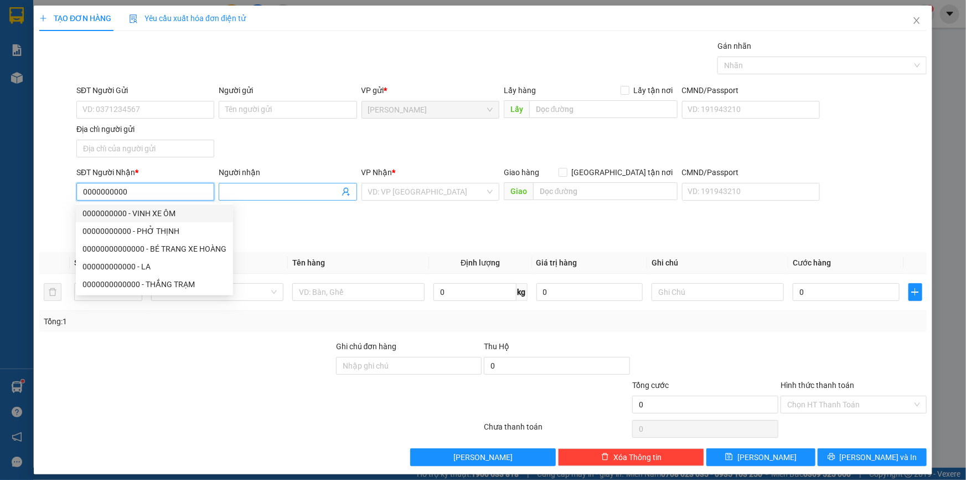
type input "0000000000"
click at [261, 193] on input "Người nhận" at bounding box center [282, 192] width 114 height 12
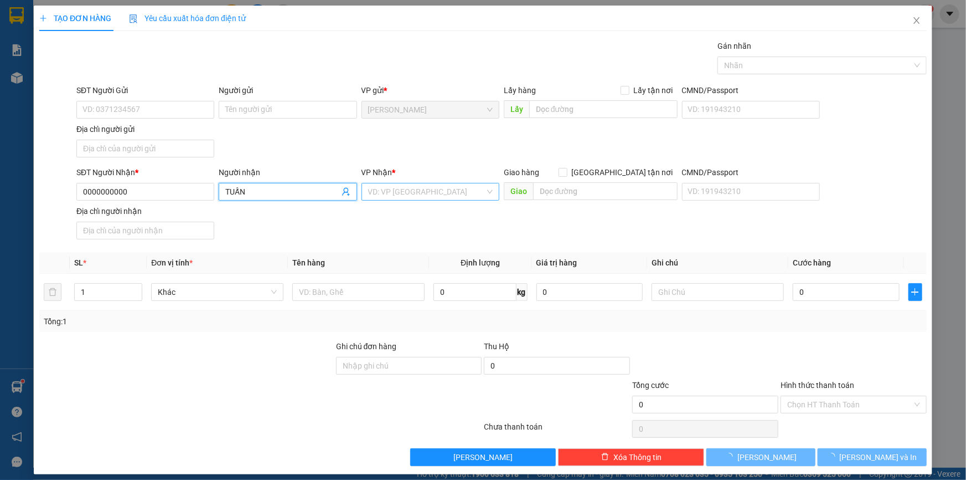
type input "TUẤN"
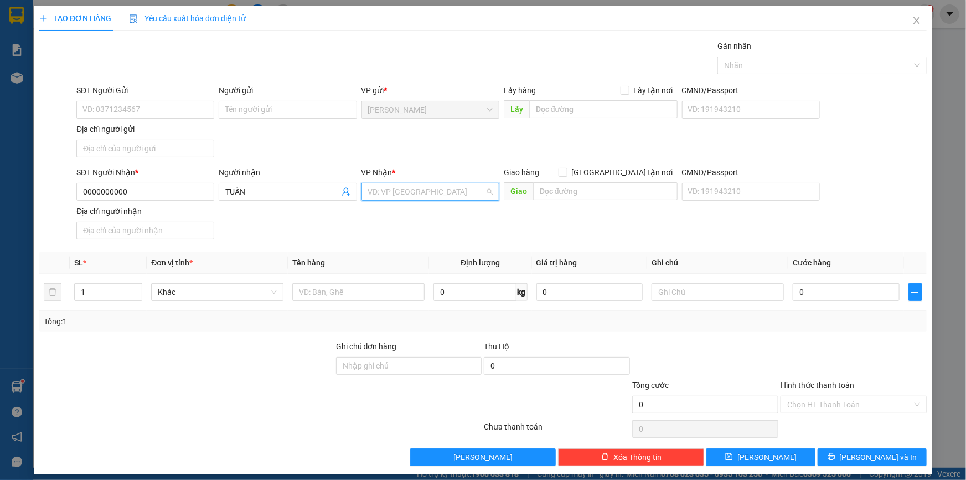
click at [389, 191] on input "search" at bounding box center [426, 191] width 117 height 17
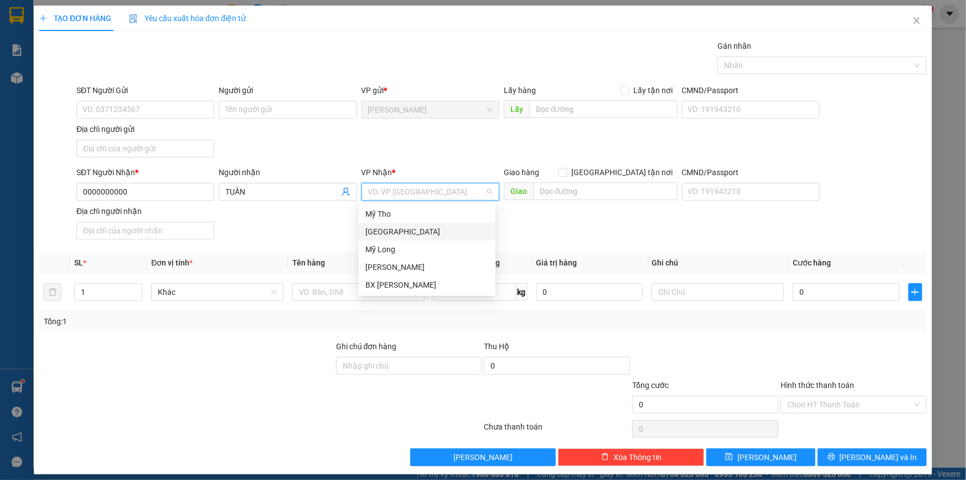
click at [392, 231] on div "[GEOGRAPHIC_DATA]" at bounding box center [426, 231] width 123 height 12
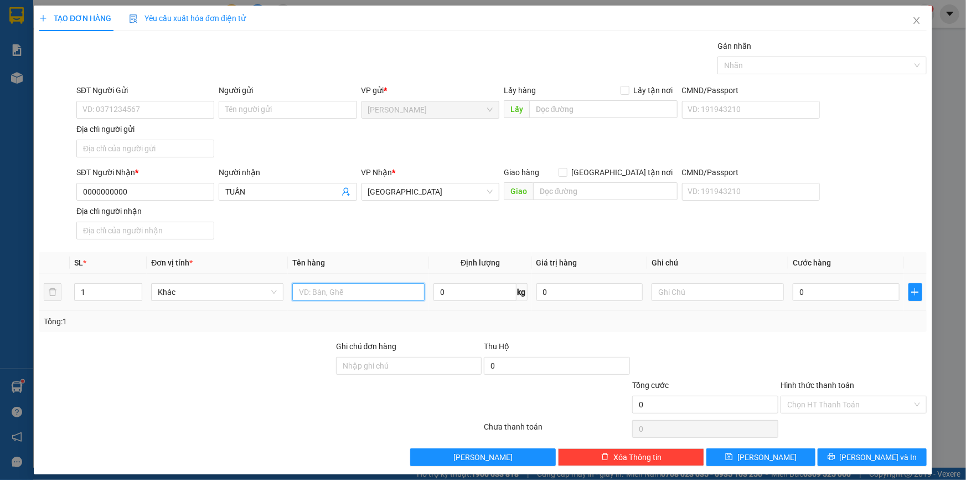
click at [388, 294] on input "text" at bounding box center [358, 292] width 132 height 18
type input "BAO"
click at [135, 287] on icon "up" at bounding box center [137, 289] width 4 height 4
type input "4"
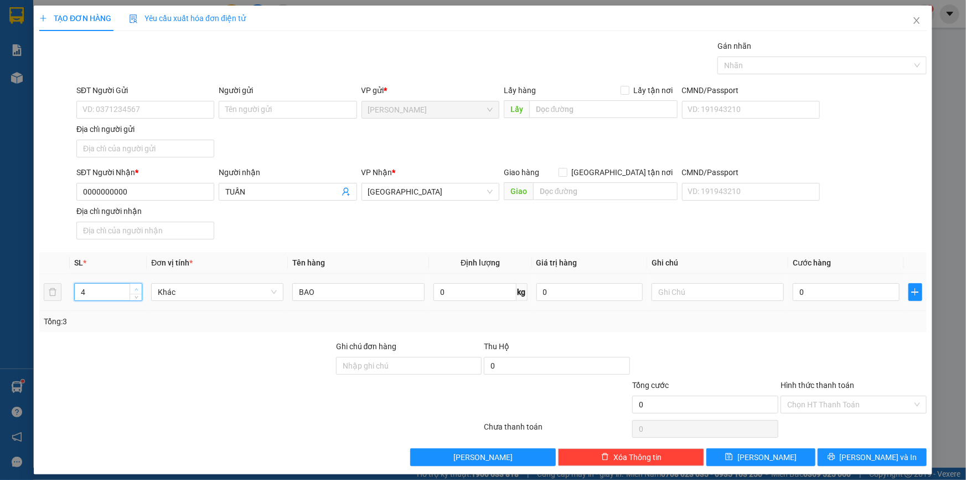
click at [135, 288] on icon "up" at bounding box center [136, 289] width 3 height 2
click at [846, 295] on input "0" at bounding box center [846, 292] width 107 height 18
type input "1"
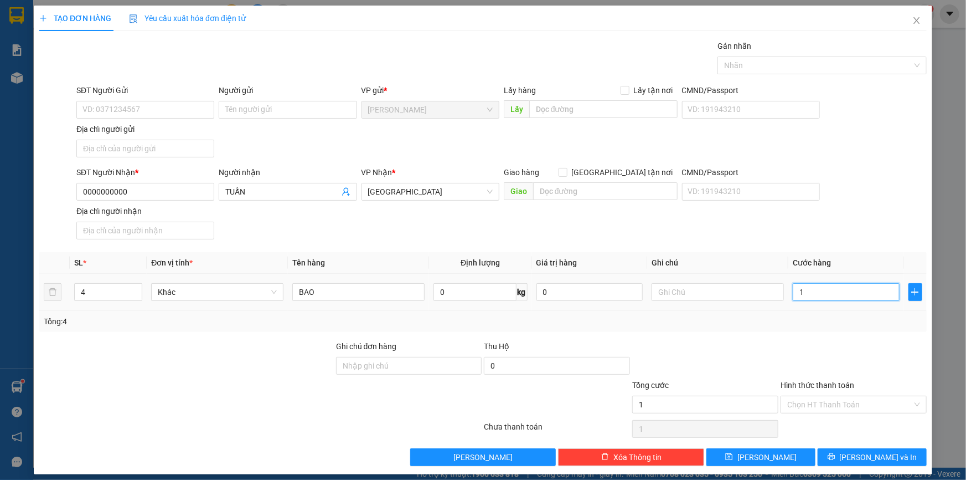
type input "16"
type input "160"
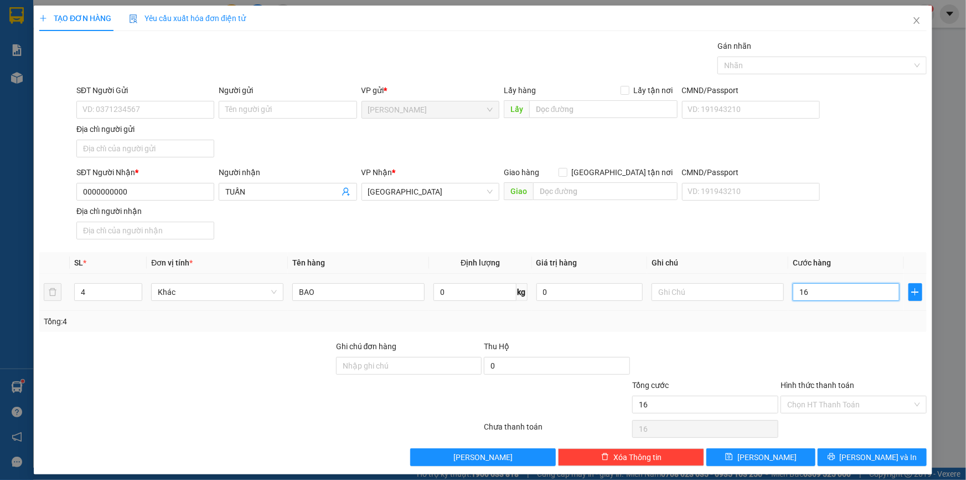
type input "160"
type input "160.000"
drag, startPoint x: 825, startPoint y: 332, endPoint x: 816, endPoint y: 413, distance: 81.3
click at [824, 334] on div "Transit Pickup Surcharge Ids Transit Deliver Surcharge Ids Transit Deliver Surc…" at bounding box center [483, 253] width 888 height 426
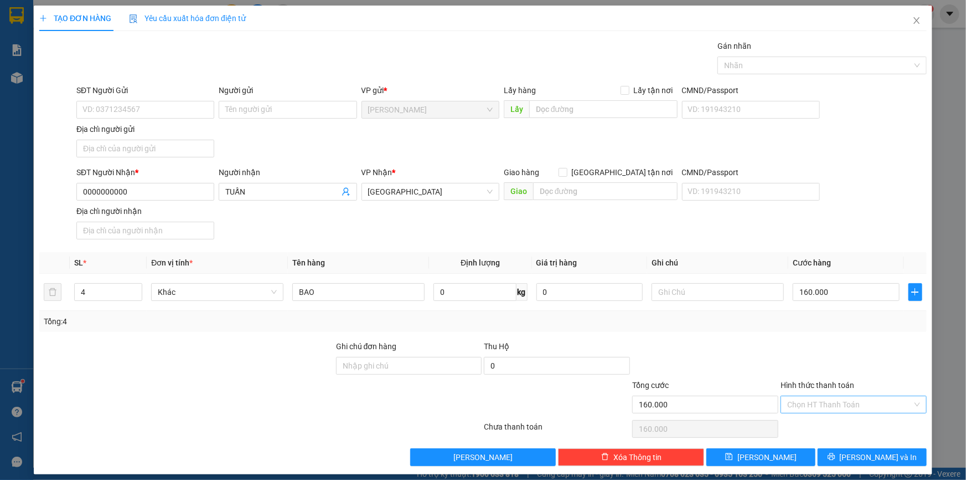
click at [820, 397] on input "Hình thức thanh toán" at bounding box center [849, 404] width 125 height 17
click at [811, 430] on div "Tại văn phòng" at bounding box center [847, 425] width 132 height 12
type input "0"
click at [837, 464] on button "[PERSON_NAME] và In" at bounding box center [872, 457] width 109 height 18
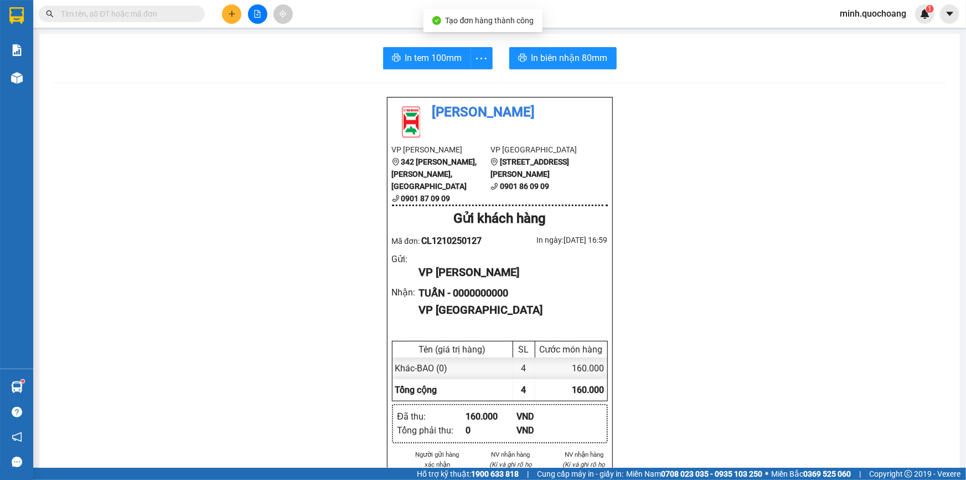
click at [434, 70] on div "In tem 100mm In biên nhận 80mm Quốc Hoàng VP [PERSON_NAME] 342 [PERSON_NAME], […" at bounding box center [499, 448] width 921 height 828
click at [434, 66] on button "In tem 100mm" at bounding box center [427, 58] width 88 height 22
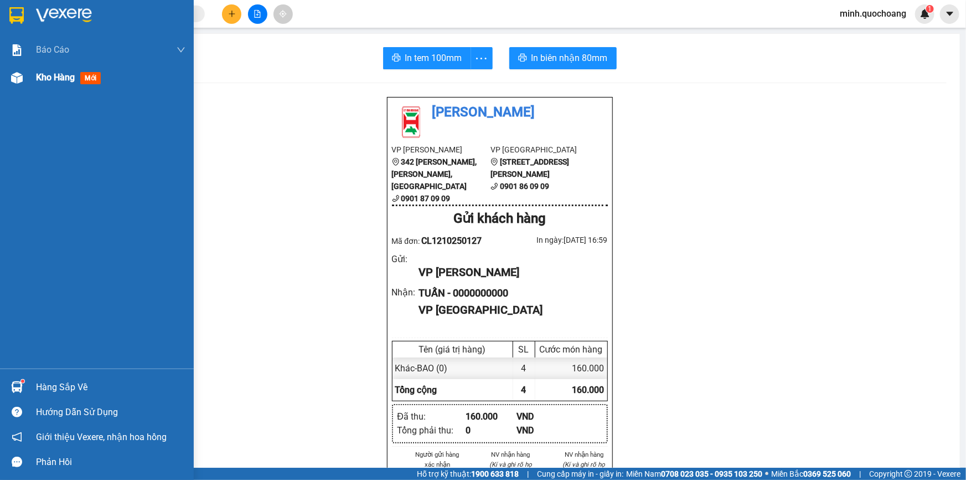
click at [9, 76] on div at bounding box center [16, 77] width 19 height 19
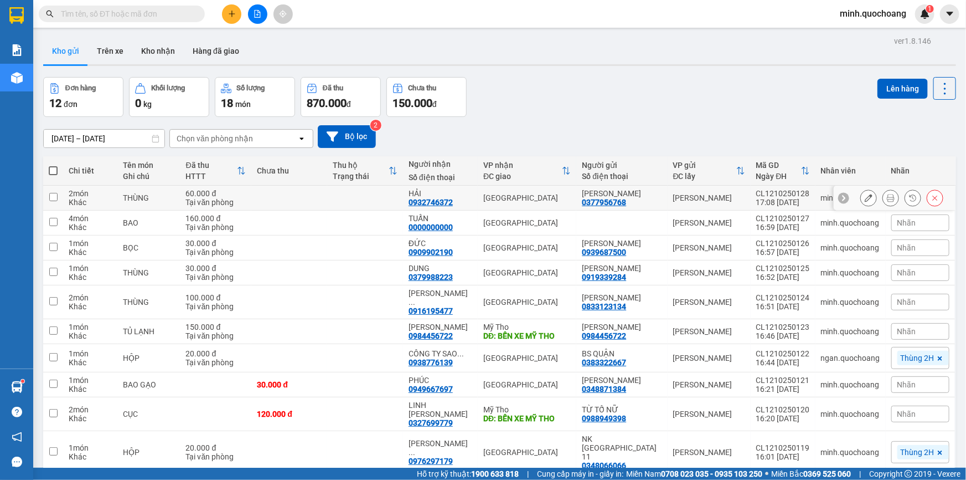
drag, startPoint x: 593, startPoint y: 191, endPoint x: 637, endPoint y: 199, distance: 45.1
click at [637, 199] on td "[PERSON_NAME] 0377956768" at bounding box center [621, 198] width 91 height 25
checkbox input "true"
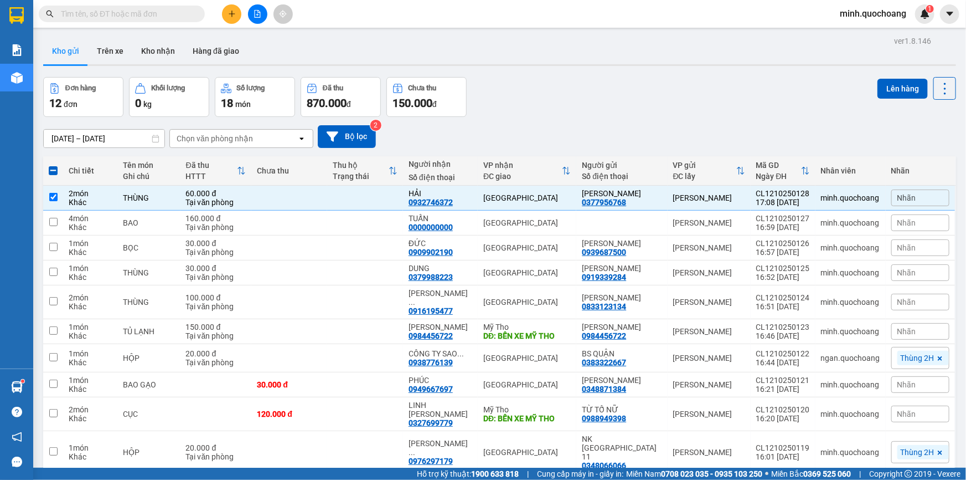
copy div "[PERSON_NAME]"
click at [141, 16] on input "text" at bounding box center [126, 14] width 131 height 12
paste input "[PERSON_NAME]"
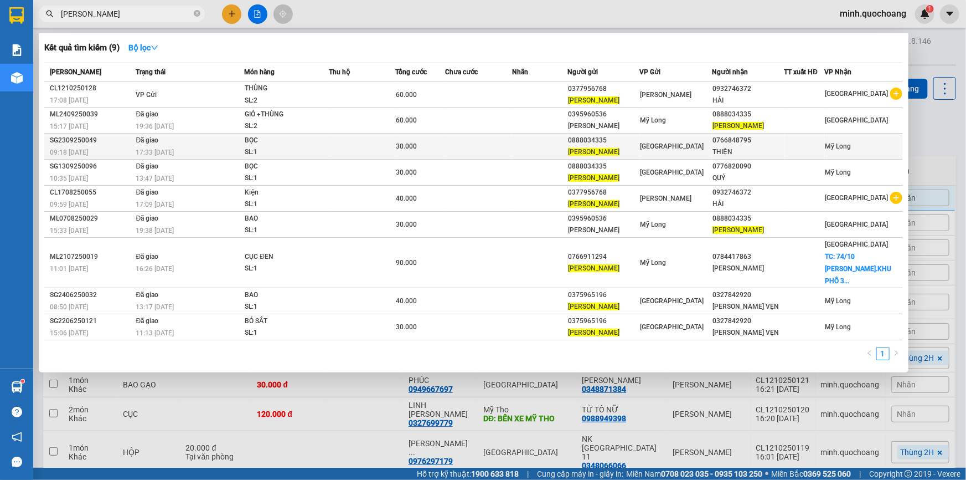
type input "[PERSON_NAME]"
click at [385, 159] on td at bounding box center [362, 146] width 66 height 26
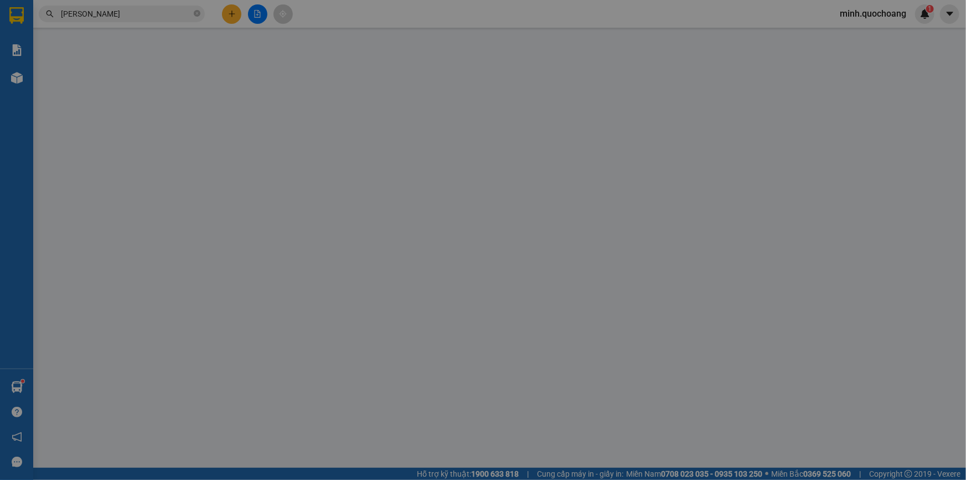
type input "0888034335"
type input "[PERSON_NAME]"
type input "[PERSON_NAME]4 QUẬN 8"
type input "0766848795"
type input "THIỆN"
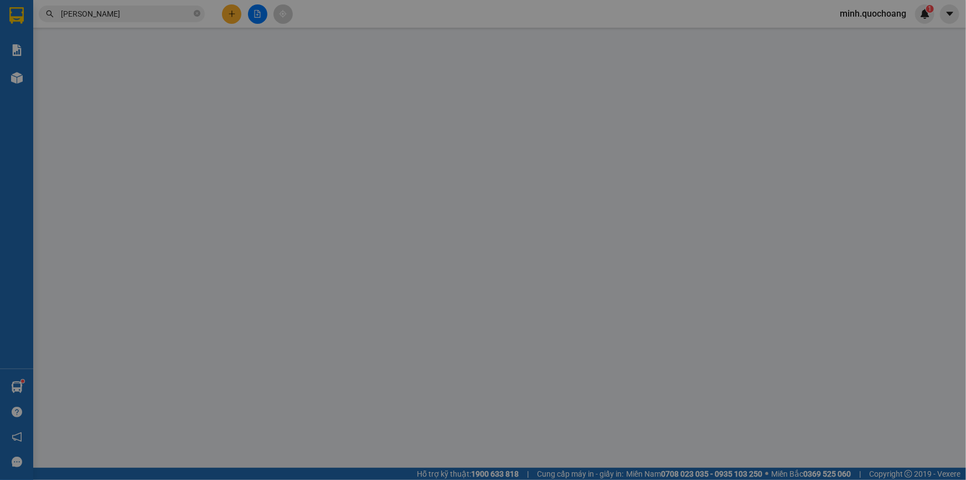
type input "30.000"
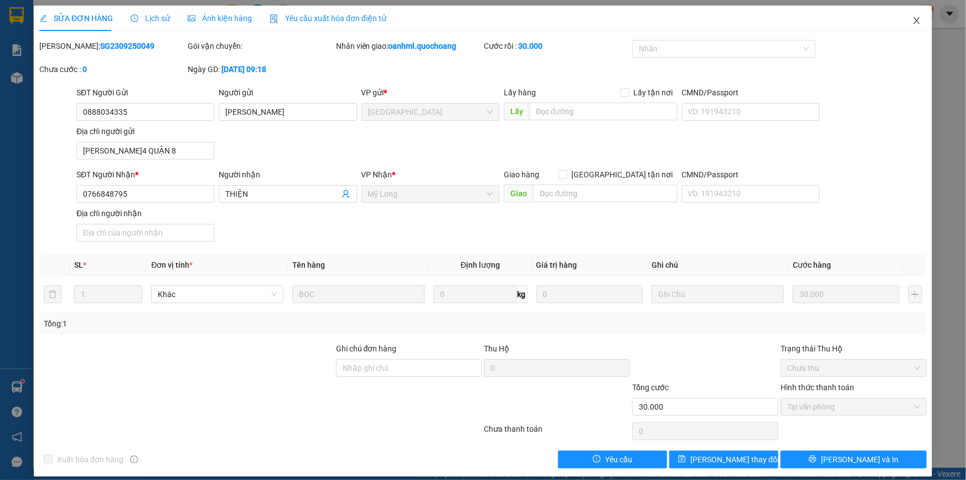
click at [909, 14] on span "Close" at bounding box center [917, 21] width 31 height 31
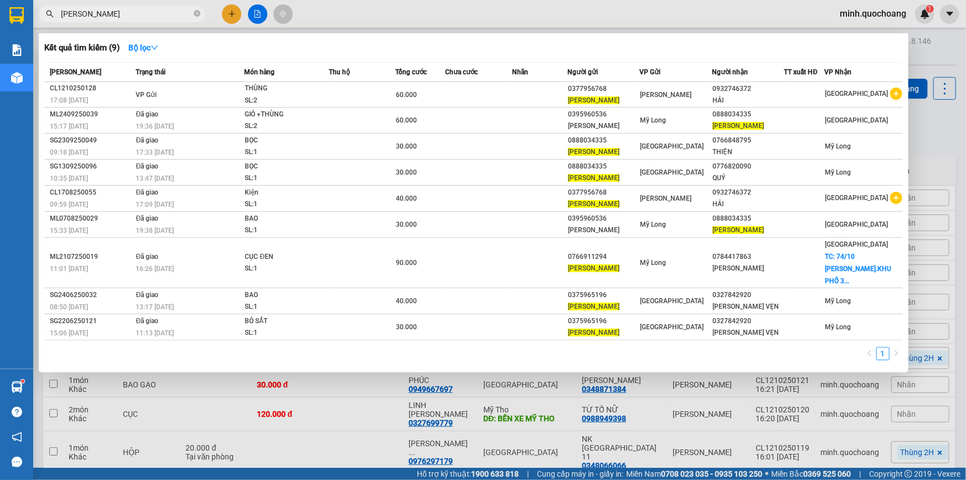
click at [166, 15] on input "[PERSON_NAME]" at bounding box center [126, 14] width 131 height 12
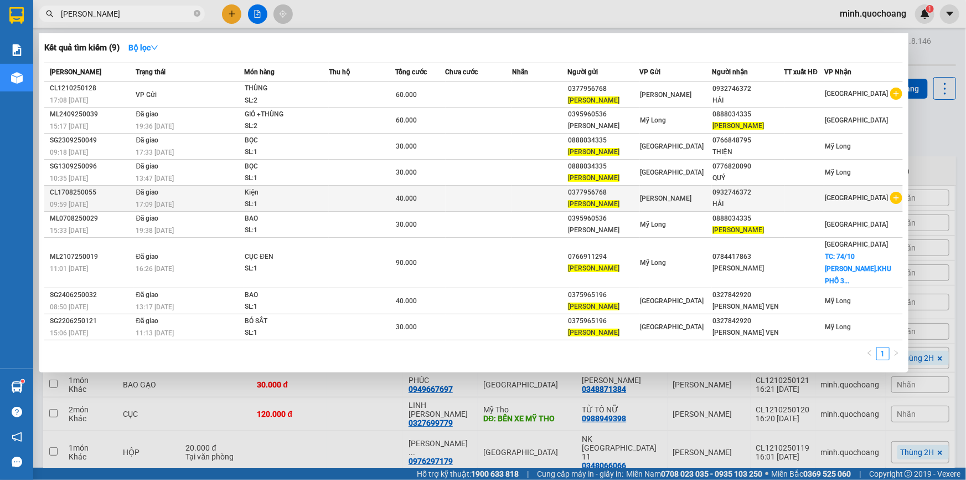
click at [457, 212] on td at bounding box center [479, 199] width 66 height 26
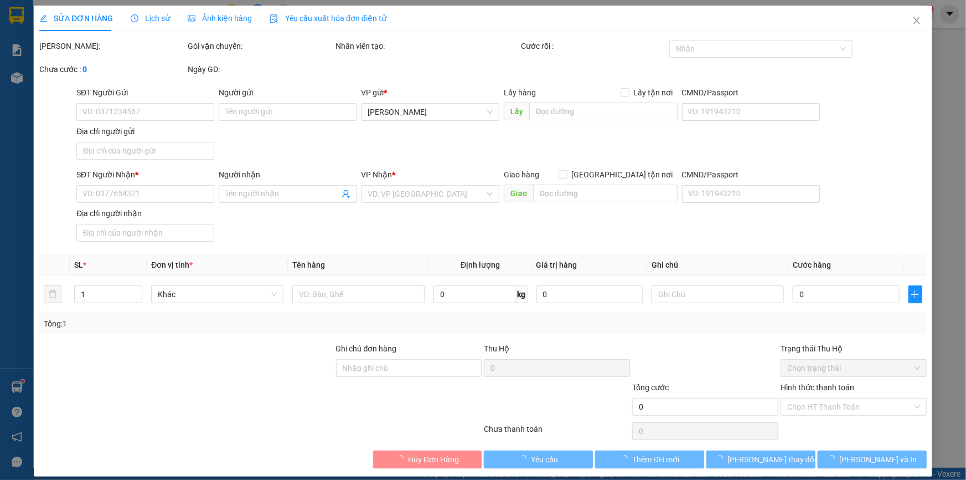
type input "0377956768"
type input "[PERSON_NAME]"
type input "17, BÀ [PERSON_NAME], [PERSON_NAME] LÃNH ĐỒNG THÁP"
type input "0932746372"
type input "HẢI"
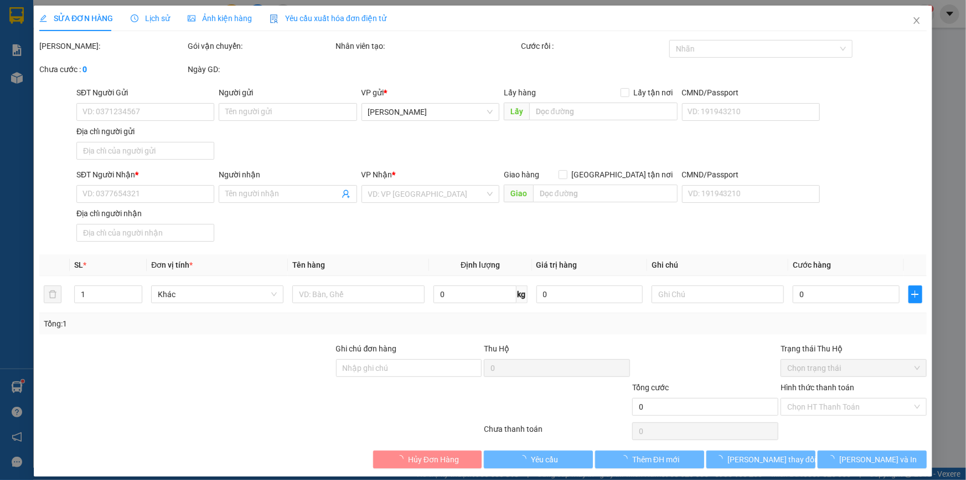
type input "40.000"
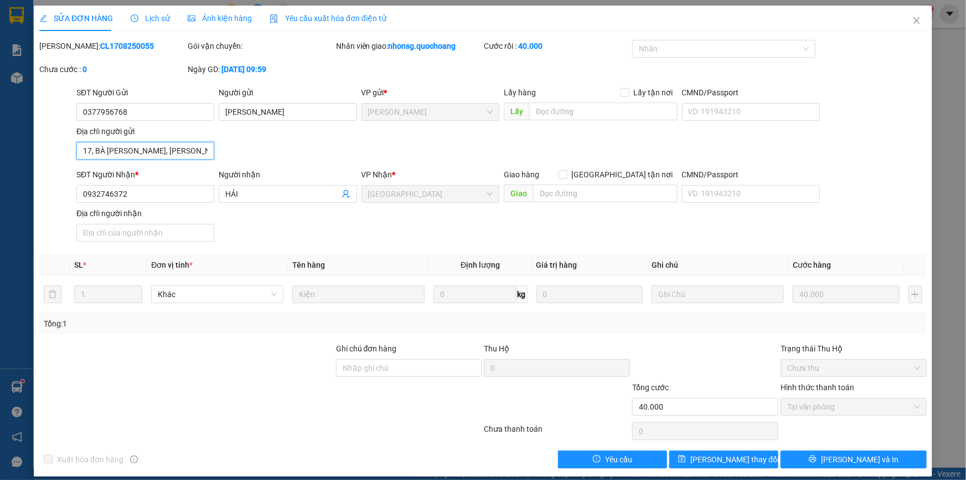
click at [177, 156] on input "17, BÀ [PERSON_NAME], [PERSON_NAME] LÃNH ĐỒNG THÁP" at bounding box center [145, 151] width 138 height 18
click at [907, 14] on span "Close" at bounding box center [917, 21] width 31 height 31
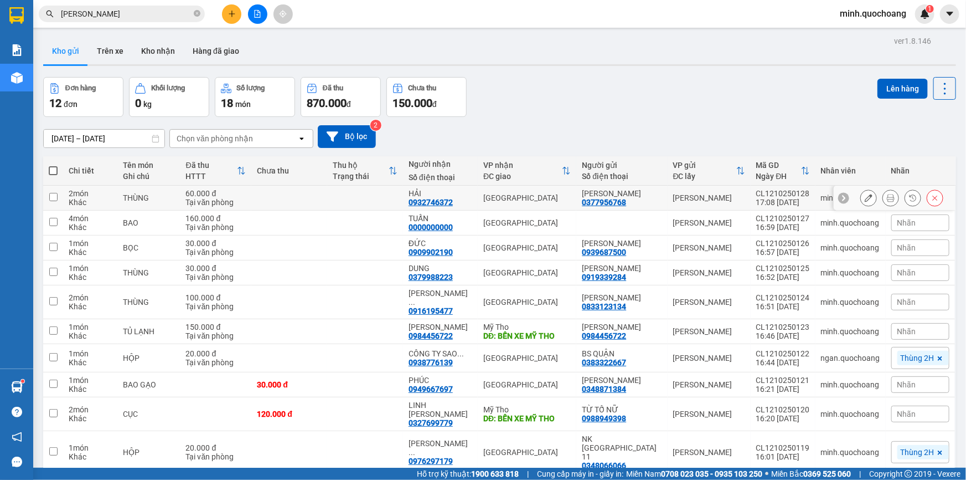
click at [865, 200] on icon at bounding box center [869, 198] width 8 height 8
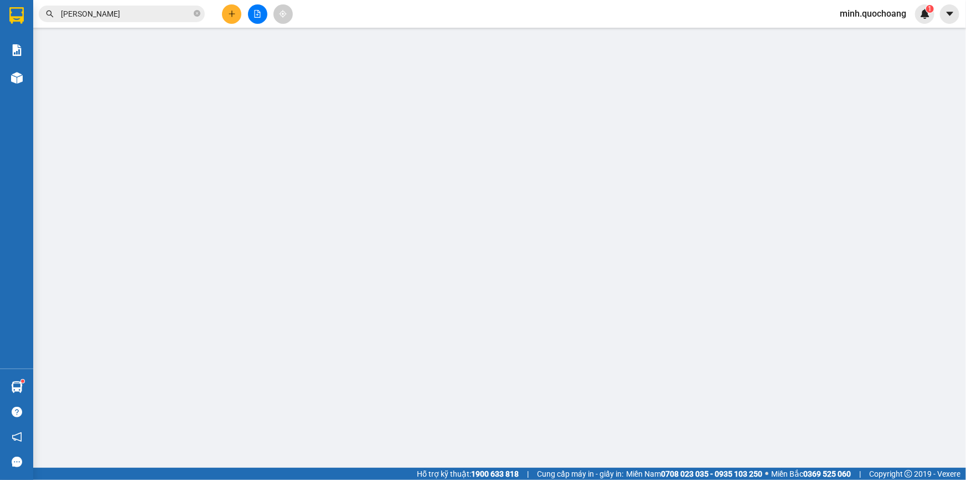
type input "0377956768"
type input "[PERSON_NAME]"
type input "0932746372"
type input "HẢI"
type input "60.000"
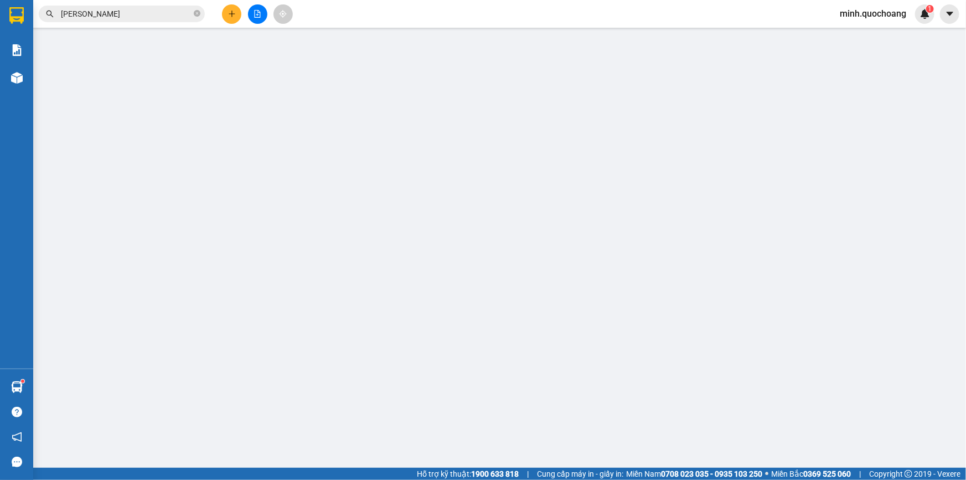
type input "60.000"
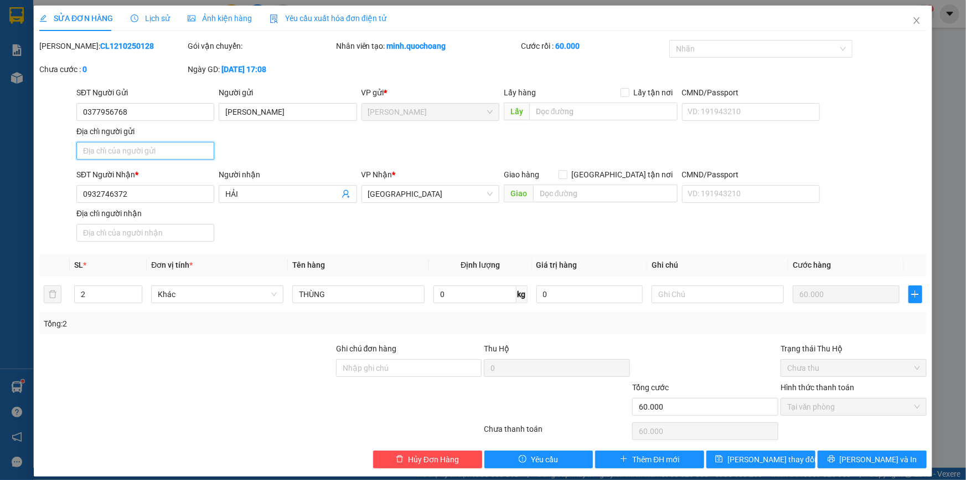
click at [156, 155] on input "Địa chỉ người gửi" at bounding box center [145, 151] width 138 height 18
paste input "17, BÀ [PERSON_NAME], [PERSON_NAME] LÃNH ĐỒNG THÁP"
type input "17, BÀ [PERSON_NAME], [PERSON_NAME] LÃNH ĐỒNG THÁP"
type input "0"
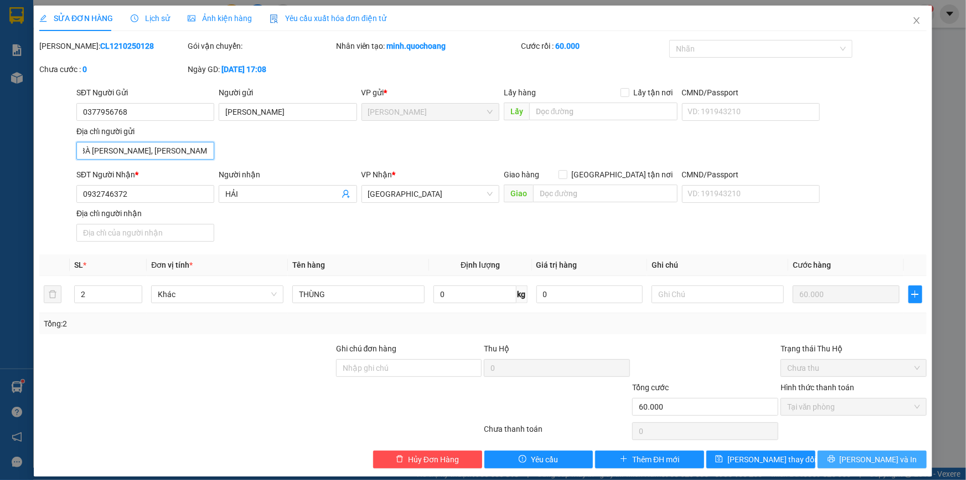
type input "17, BÀ [PERSON_NAME], [PERSON_NAME] LÃNH ĐỒNG THÁP"
click at [871, 461] on span "[PERSON_NAME] và In" at bounding box center [879, 459] width 78 height 12
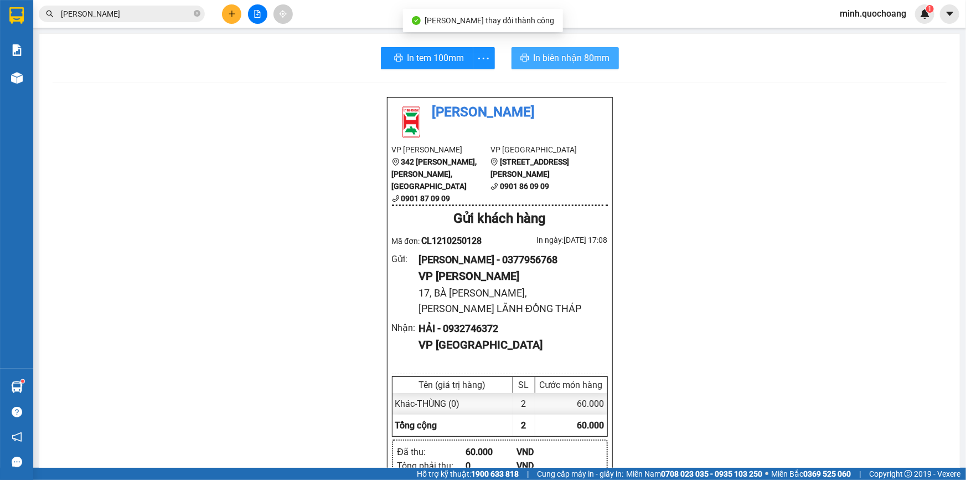
drag, startPoint x: 595, startPoint y: 57, endPoint x: 630, endPoint y: 54, distance: 35.6
click at [595, 56] on span "In biên nhận 80mm" at bounding box center [572, 58] width 76 height 14
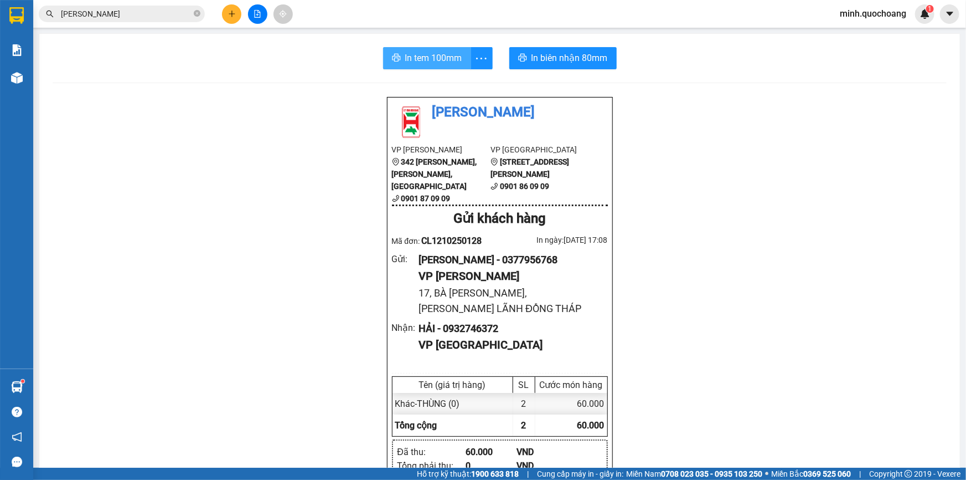
click at [421, 59] on span "In tem 100mm" at bounding box center [433, 58] width 57 height 14
click at [230, 16] on icon "plus" at bounding box center [232, 14] width 8 height 8
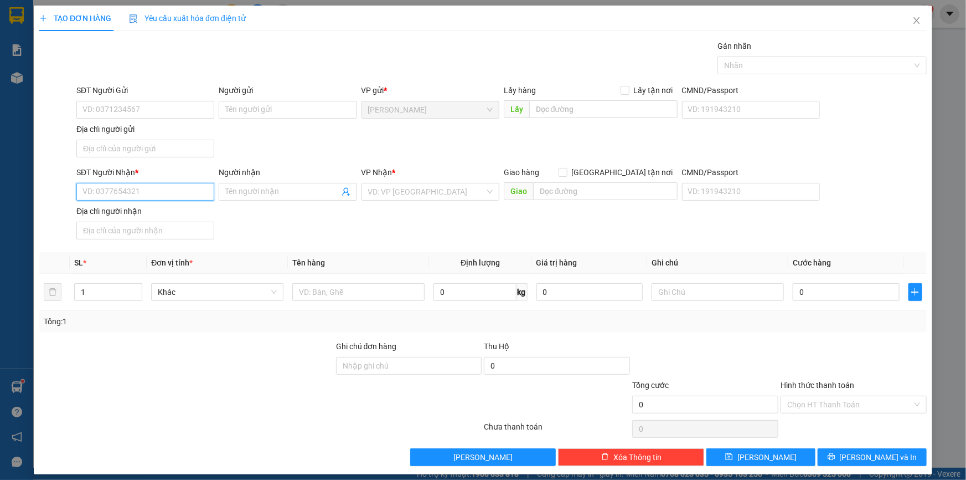
click at [150, 188] on input "SĐT Người Nhận *" at bounding box center [145, 192] width 138 height 18
type input "0345151474"
click at [159, 217] on div "0345151474 - DÌ 7" at bounding box center [144, 213] width 123 height 12
type input "DÌ 7"
type input "0345151474"
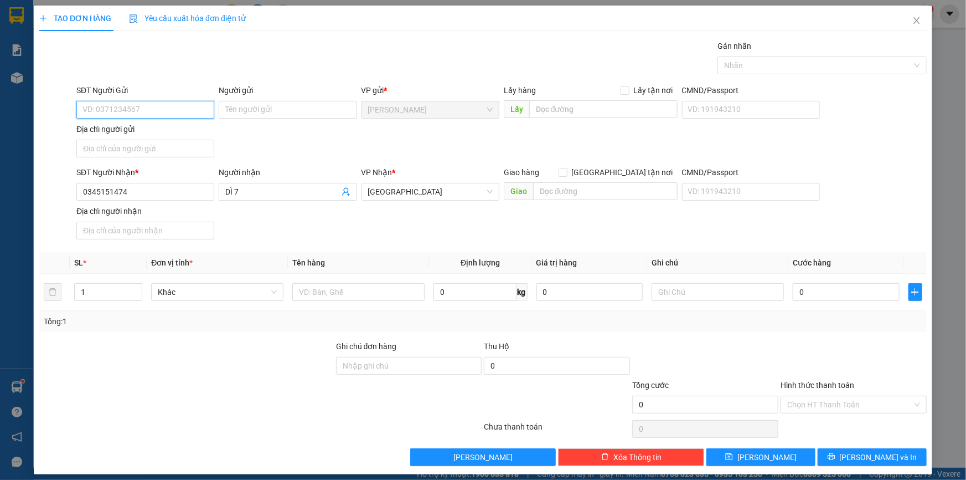
click at [167, 103] on input "SĐT Người Gửi" at bounding box center [145, 110] width 138 height 18
click at [184, 131] on div "0333858089 - [PERSON_NAME]" at bounding box center [144, 132] width 123 height 12
type input "0333858089"
type input "[PERSON_NAME]"
click at [169, 140] on input "Địa chỉ người gửi" at bounding box center [145, 149] width 138 height 18
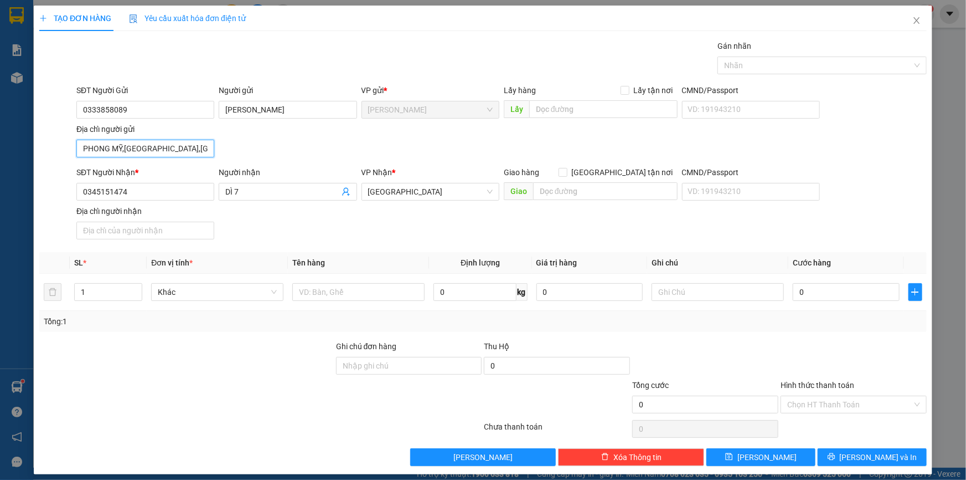
click at [164, 143] on input "PHONG MỸ,[GEOGRAPHIC_DATA],[GEOGRAPHIC_DATA]" at bounding box center [145, 149] width 138 height 18
click at [158, 144] on input "PHONG MỸ,[GEOGRAPHIC_DATA], [GEOGRAPHIC_DATA]" at bounding box center [145, 149] width 138 height 18
click at [161, 145] on input "PHONG MỸ,[GEOGRAPHIC_DATA], [GEOGRAPHIC_DATA]" at bounding box center [145, 149] width 138 height 18
click at [125, 143] on input "PHONG MỸ,[GEOGRAPHIC_DATA] , [GEOGRAPHIC_DATA]" at bounding box center [145, 149] width 138 height 18
click at [124, 144] on input "PHONG MỸ, [GEOGRAPHIC_DATA] , [GEOGRAPHIC_DATA]" at bounding box center [145, 149] width 138 height 18
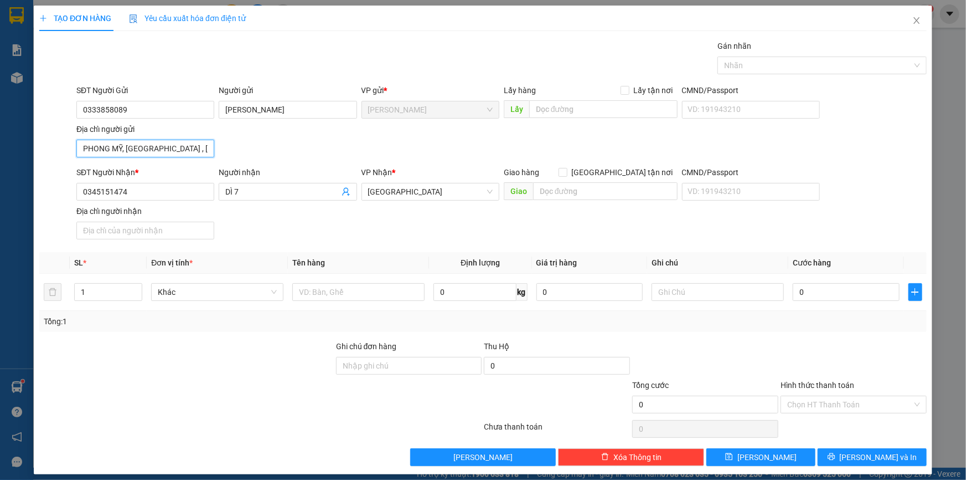
click at [124, 144] on input "PHONG MỸ, [GEOGRAPHIC_DATA] , [GEOGRAPHIC_DATA]" at bounding box center [145, 149] width 138 height 18
click at [123, 145] on input "PHONG MỸ, [GEOGRAPHIC_DATA] , [GEOGRAPHIC_DATA]" at bounding box center [145, 149] width 138 height 18
click at [122, 147] on input "PHONG MỸ, [GEOGRAPHIC_DATA] , [GEOGRAPHIC_DATA]" at bounding box center [145, 149] width 138 height 18
click at [123, 147] on input "PHONG MỸ, [GEOGRAPHIC_DATA] , [GEOGRAPHIC_DATA]" at bounding box center [145, 149] width 138 height 18
click at [121, 147] on input "PHONG MỸ, [GEOGRAPHIC_DATA] , [GEOGRAPHIC_DATA]" at bounding box center [145, 149] width 138 height 18
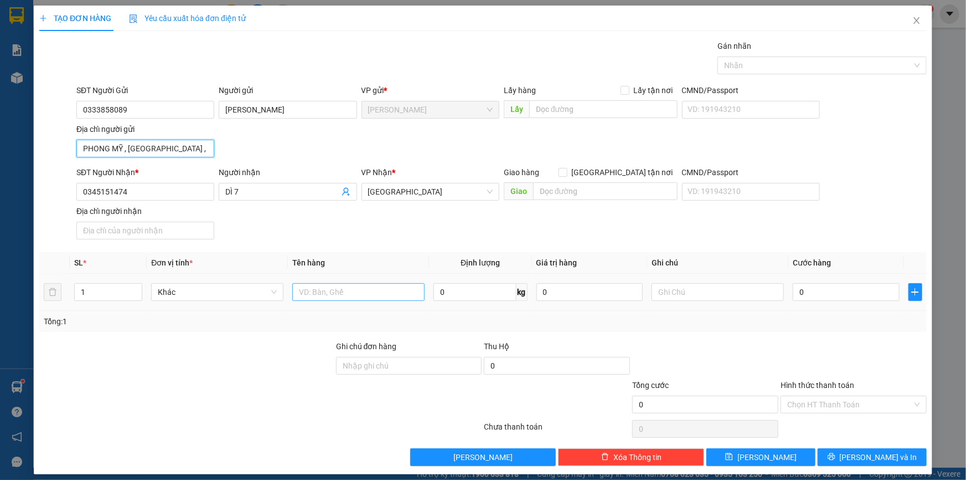
type input "PHONG MỸ , [GEOGRAPHIC_DATA] , [GEOGRAPHIC_DATA]"
click at [309, 295] on input "text" at bounding box center [358, 292] width 132 height 18
type input "THÙNG"
click at [836, 298] on input "0" at bounding box center [846, 292] width 107 height 18
type input "3"
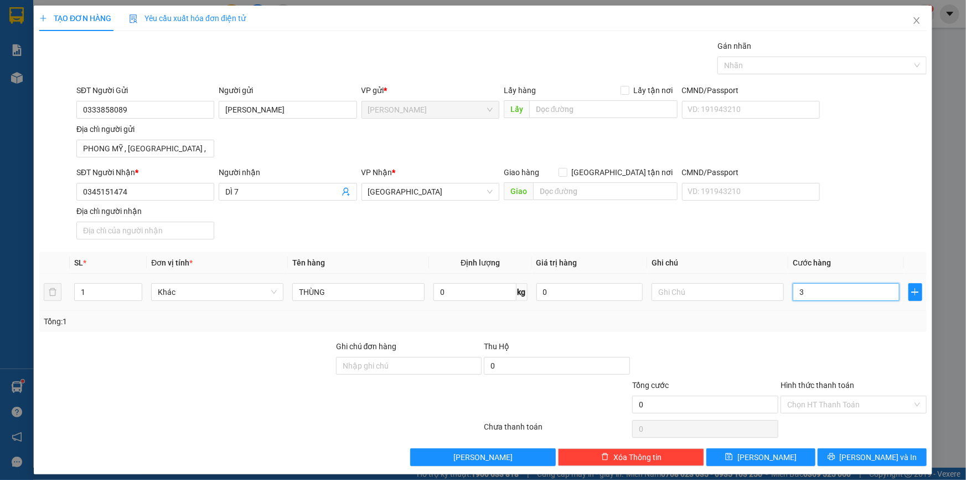
type input "3"
type input "30"
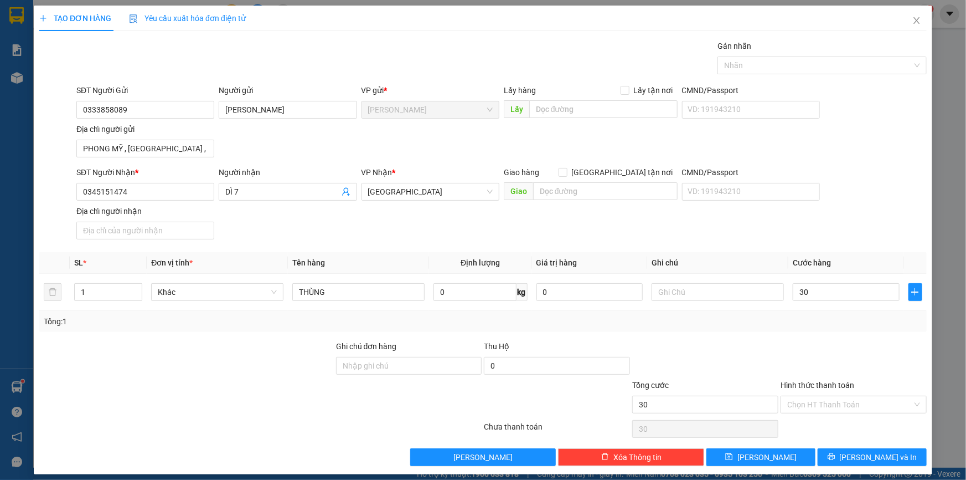
type input "30.000"
click at [822, 340] on div at bounding box center [854, 359] width 148 height 39
click at [830, 402] on input "Hình thức thanh toán" at bounding box center [849, 404] width 125 height 17
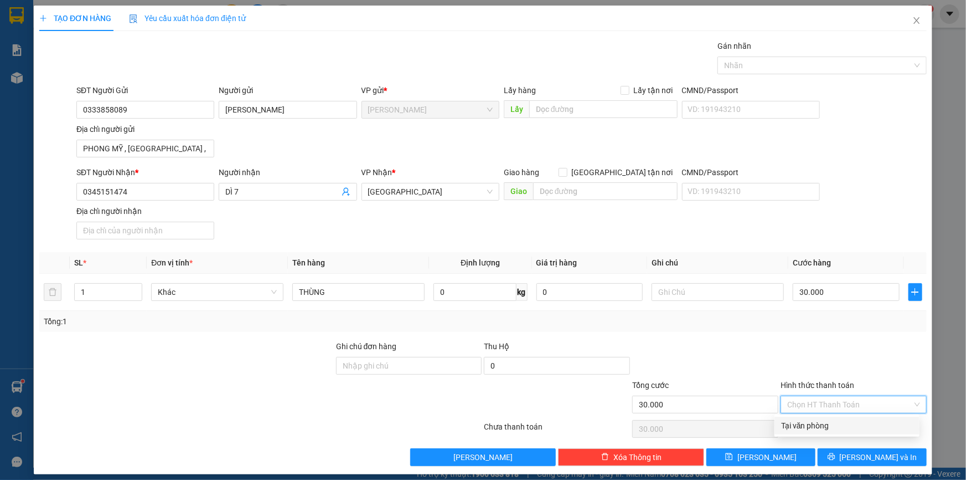
click at [827, 423] on div "Tại văn phòng" at bounding box center [847, 425] width 132 height 12
type input "0"
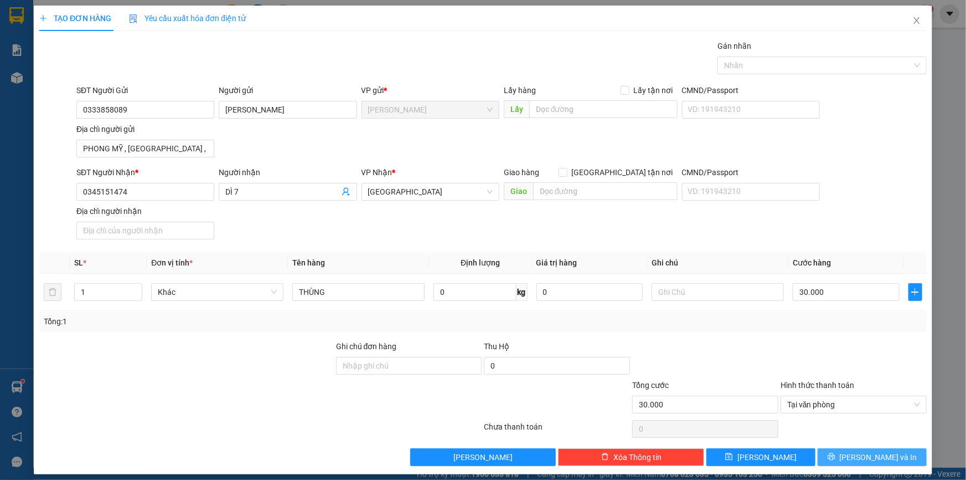
click at [834, 450] on button "[PERSON_NAME] và In" at bounding box center [872, 457] width 109 height 18
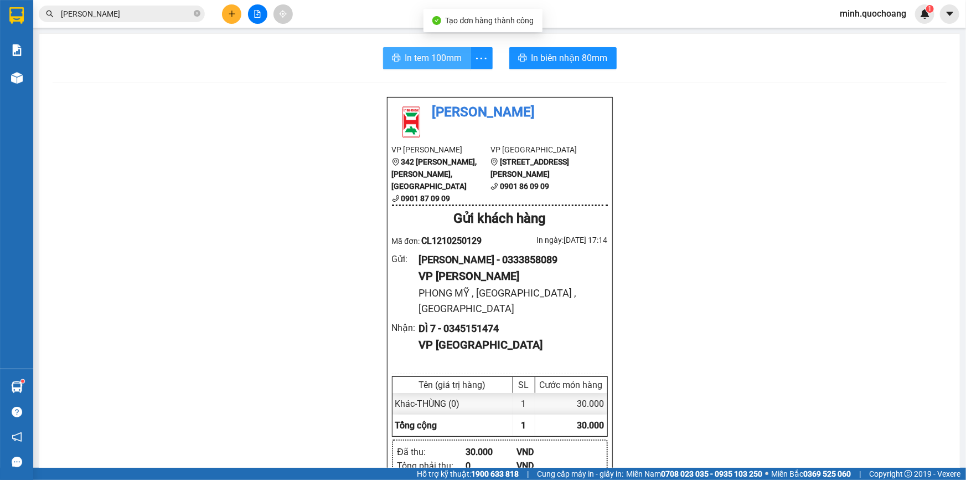
click at [425, 53] on span "In tem 100mm" at bounding box center [433, 58] width 57 height 14
click at [230, 12] on icon "plus" at bounding box center [232, 14] width 8 height 8
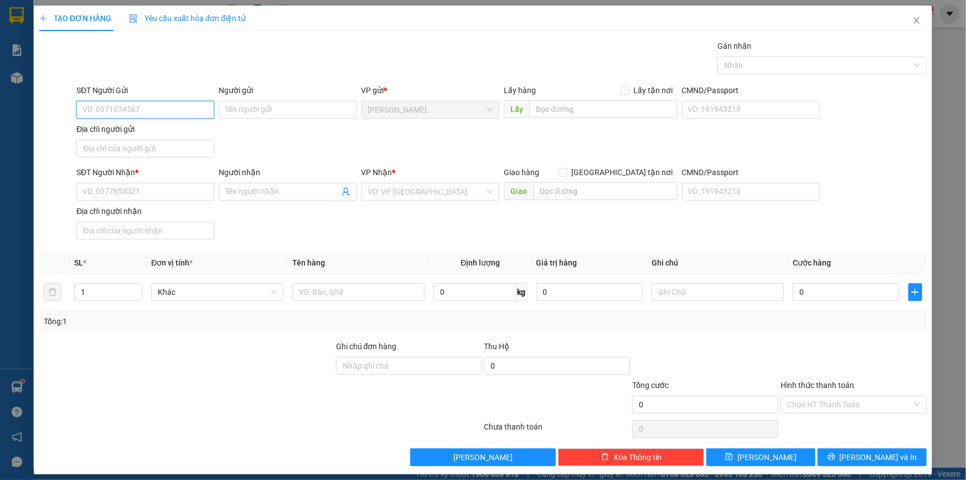
click at [148, 109] on input "SĐT Người Gửi" at bounding box center [145, 110] width 138 height 18
type input "0949494970"
click at [153, 109] on input "0949494970" at bounding box center [145, 110] width 138 height 18
click at [162, 126] on div "0949494970 - [PERSON_NAME]" at bounding box center [144, 132] width 123 height 12
type input "[PERSON_NAME]"
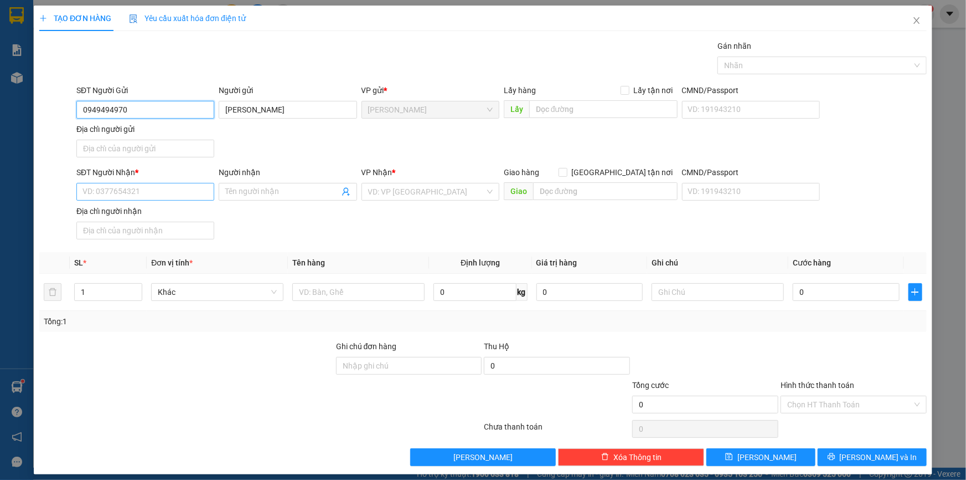
type input "0949494970"
click at [177, 193] on input "SĐT Người Nhận *" at bounding box center [145, 192] width 138 height 18
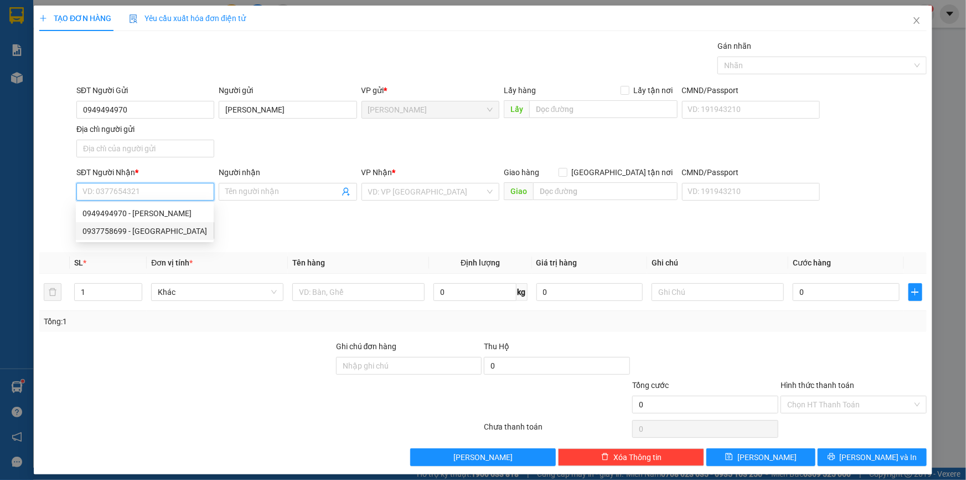
click at [178, 230] on div "0937758699 - [GEOGRAPHIC_DATA]" at bounding box center [145, 231] width 125 height 12
type input "0937758699"
type input "[PERSON_NAME]"
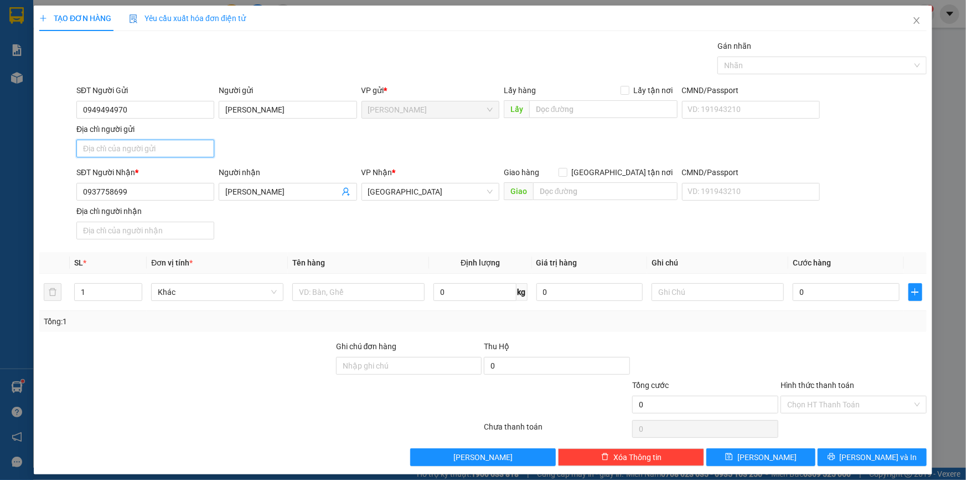
click at [147, 150] on input "Địa chỉ người gửi" at bounding box center [145, 149] width 138 height 18
type input "P MỸ TRÀ , [GEOGRAPHIC_DATA]"
click at [296, 285] on input "text" at bounding box center [358, 292] width 132 height 18
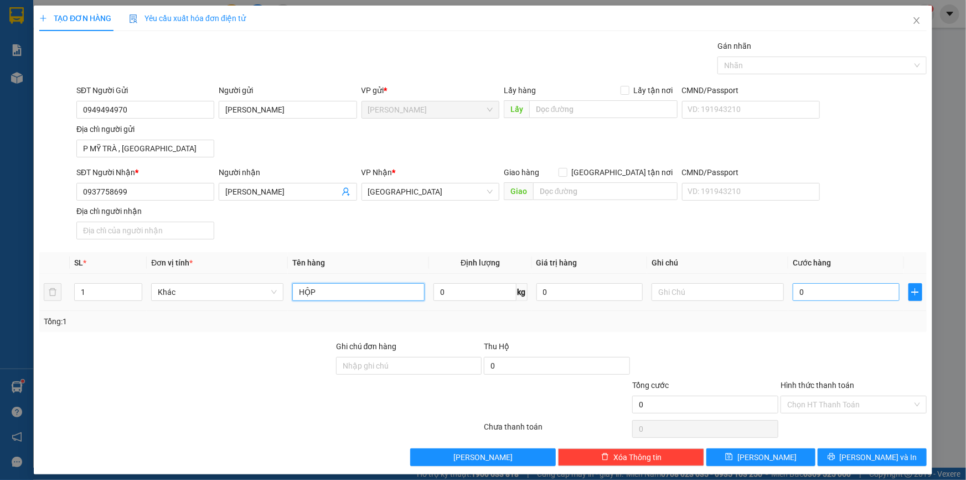
type input "HỘP"
click at [848, 289] on input "0" at bounding box center [846, 292] width 107 height 18
type input "2"
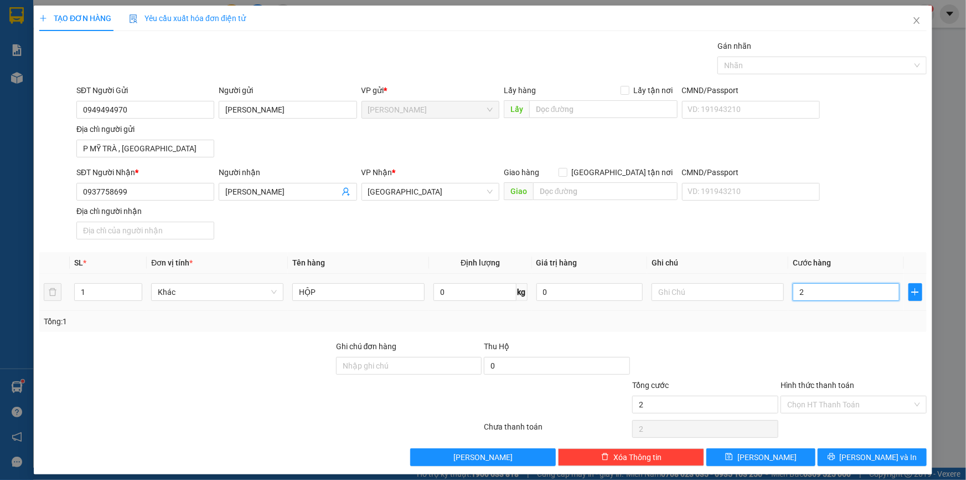
type input "20"
type input "20.000"
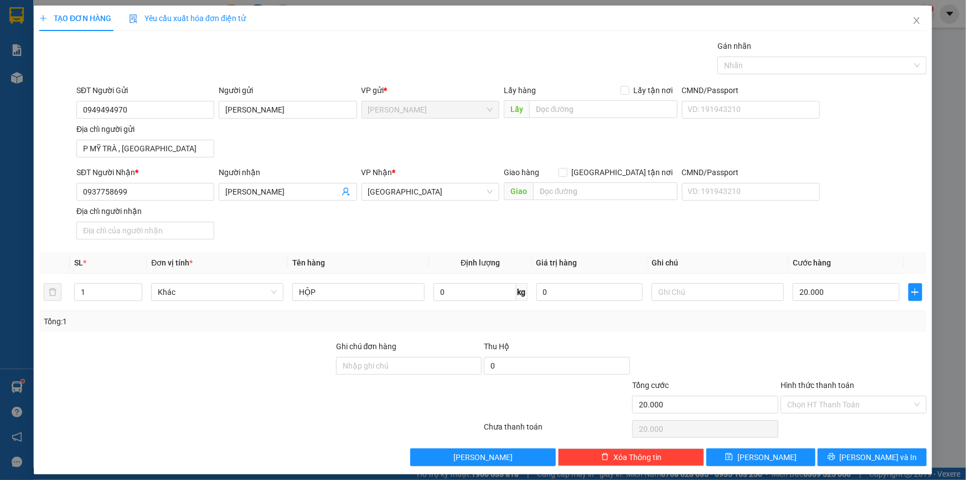
click at [832, 359] on div at bounding box center [854, 359] width 148 height 39
click at [831, 403] on input "Hình thức thanh toán" at bounding box center [849, 404] width 125 height 17
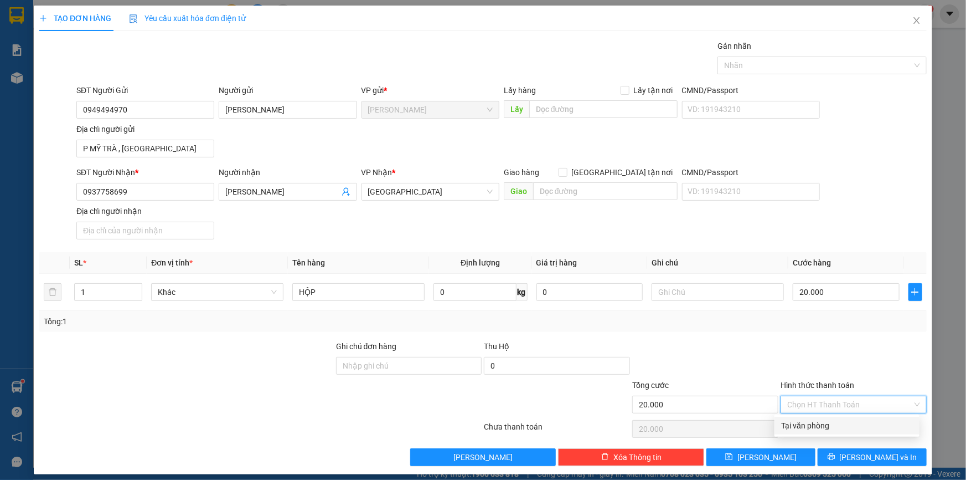
click at [820, 426] on div "Tại văn phòng" at bounding box center [847, 425] width 132 height 12
type input "0"
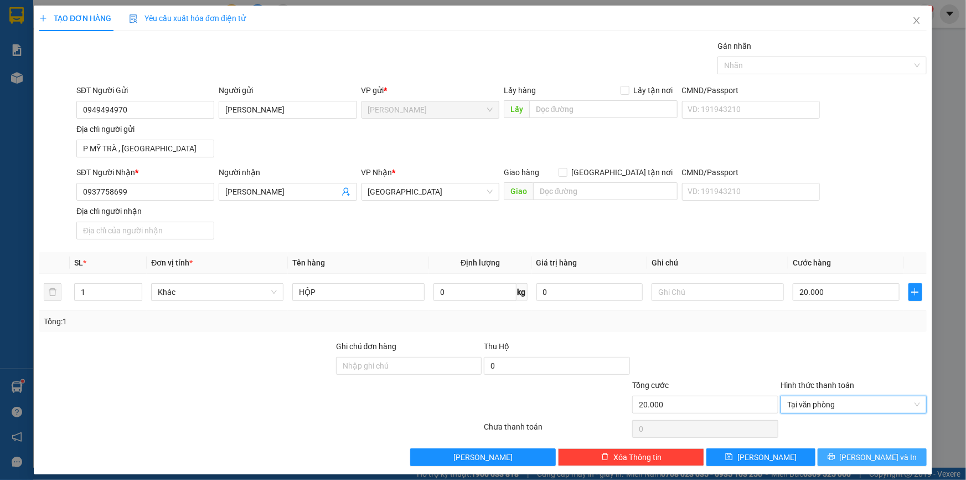
click at [837, 449] on button "[PERSON_NAME] và In" at bounding box center [872, 457] width 109 height 18
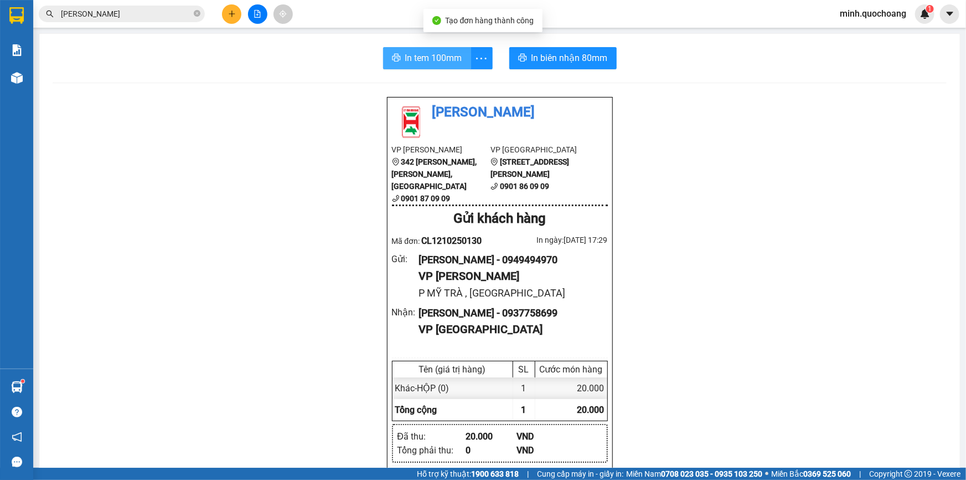
click at [393, 60] on icon "printer" at bounding box center [396, 57] width 9 height 9
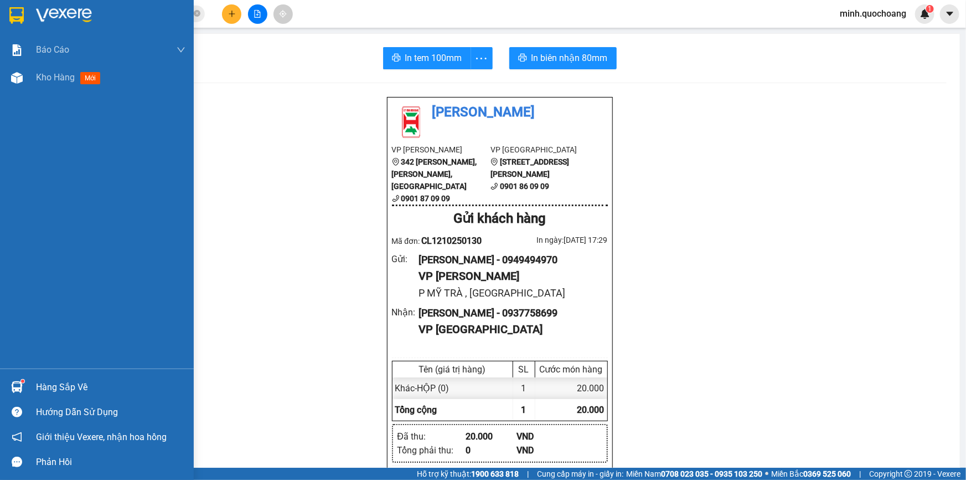
click at [47, 380] on div "Hàng sắp về" at bounding box center [111, 387] width 150 height 17
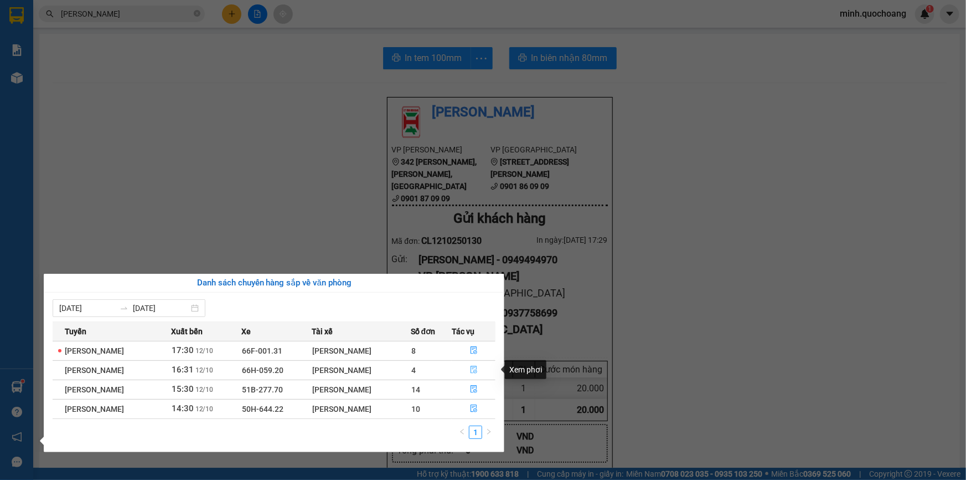
click at [481, 369] on button "button" at bounding box center [473, 370] width 43 height 18
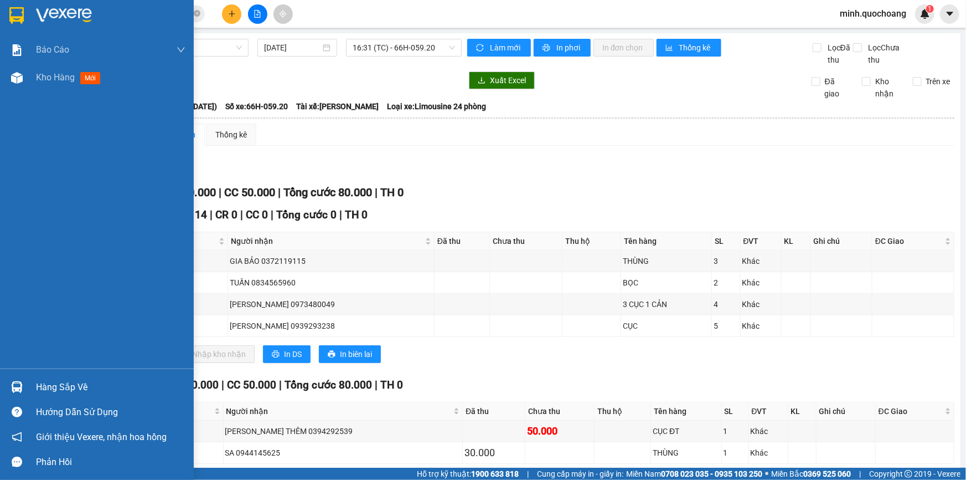
click at [27, 389] on div "Hàng sắp về" at bounding box center [97, 386] width 194 height 25
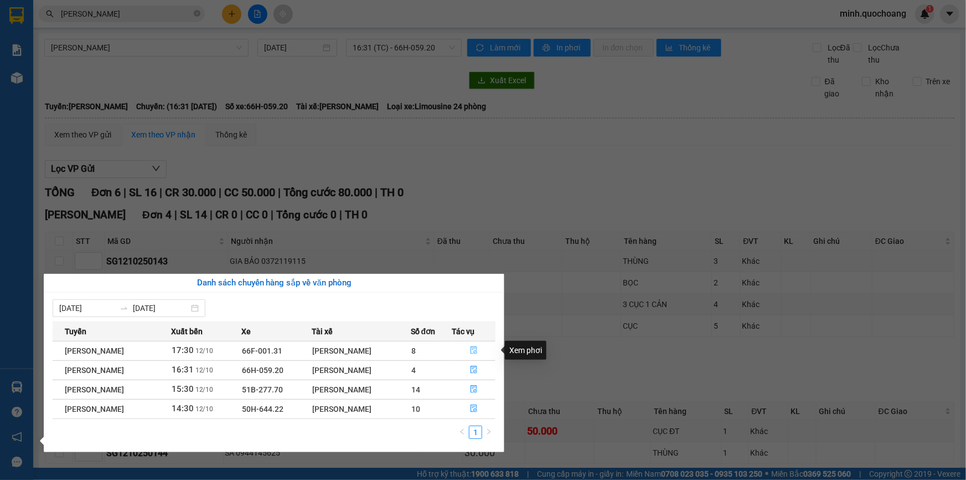
click at [478, 350] on icon "file-done" at bounding box center [474, 350] width 8 height 8
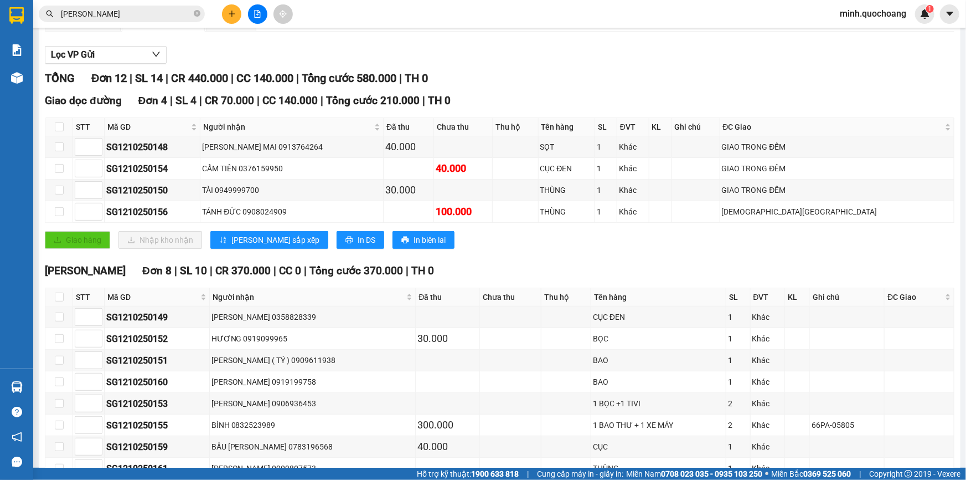
scroll to position [151, 0]
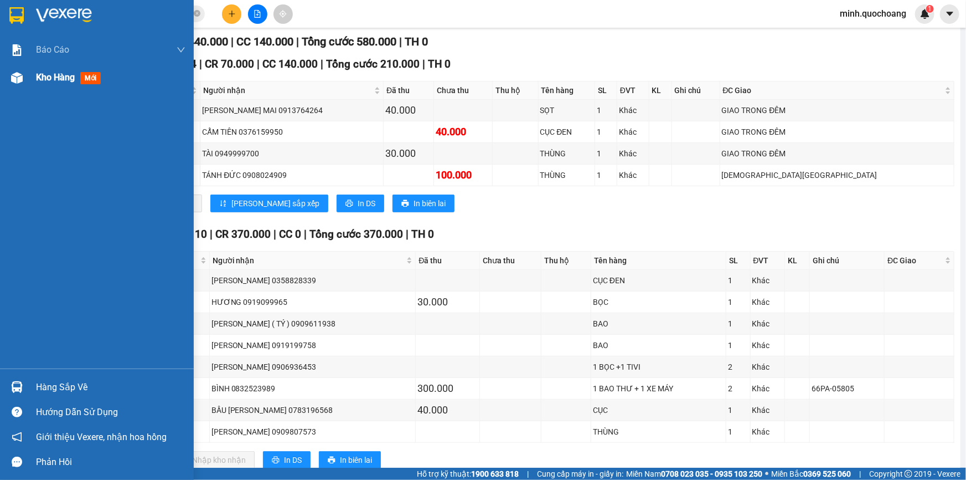
click at [62, 76] on span "Kho hàng" at bounding box center [55, 77] width 39 height 11
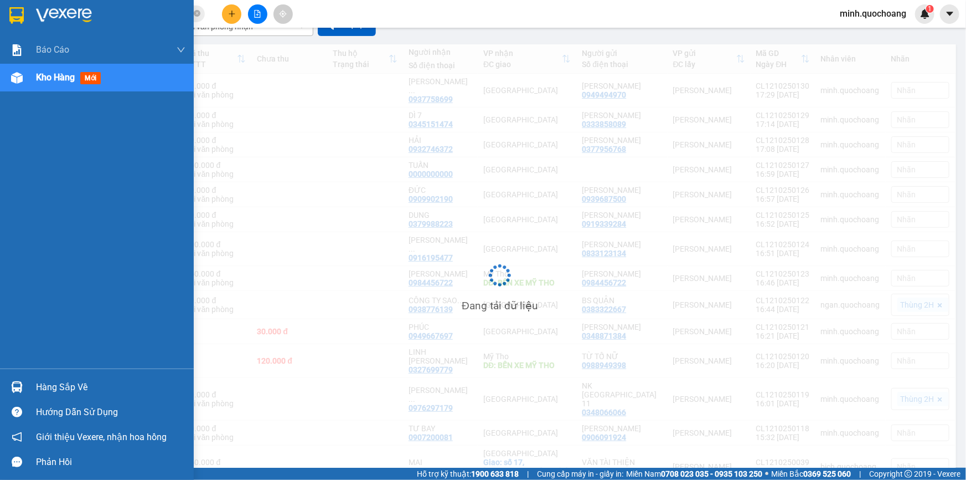
scroll to position [141, 0]
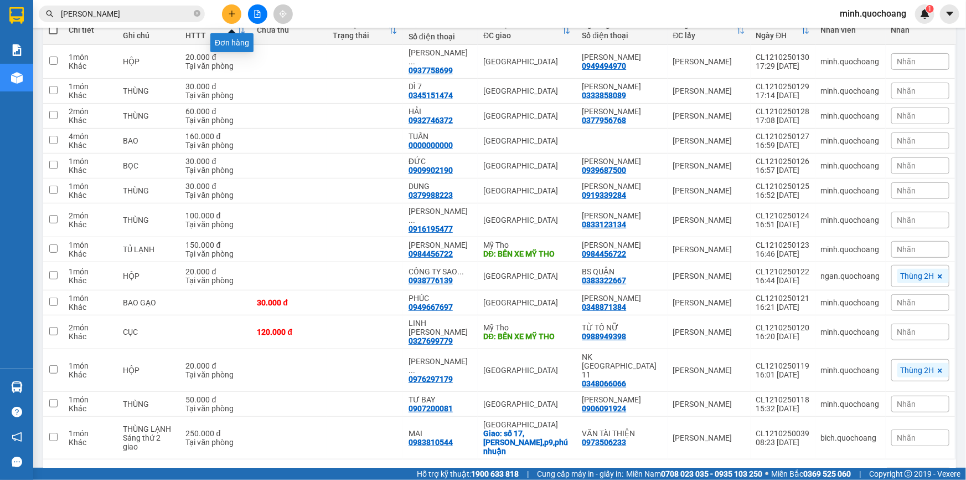
click at [229, 13] on icon "plus" at bounding box center [232, 13] width 6 height 1
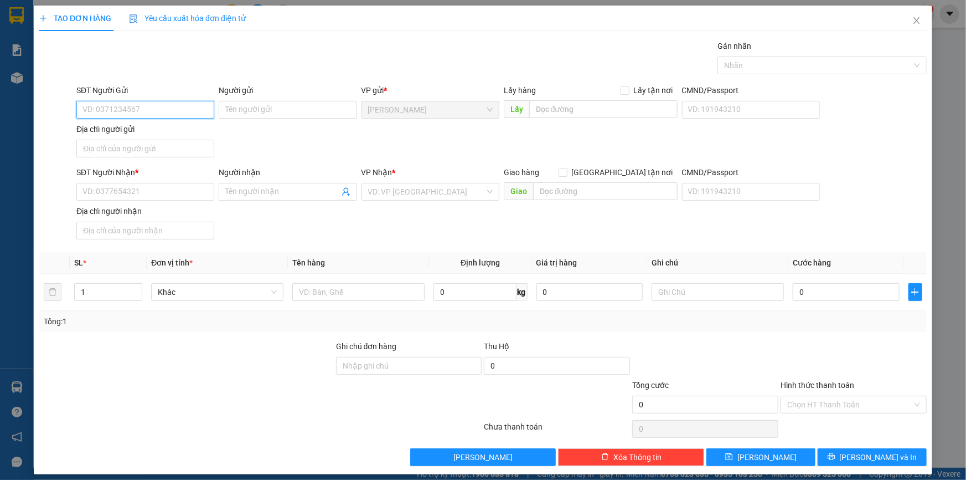
click at [142, 110] on input "SĐT Người Gửi" at bounding box center [145, 110] width 138 height 18
click at [171, 111] on input "0911887441" at bounding box center [145, 110] width 138 height 18
type input "0911887441"
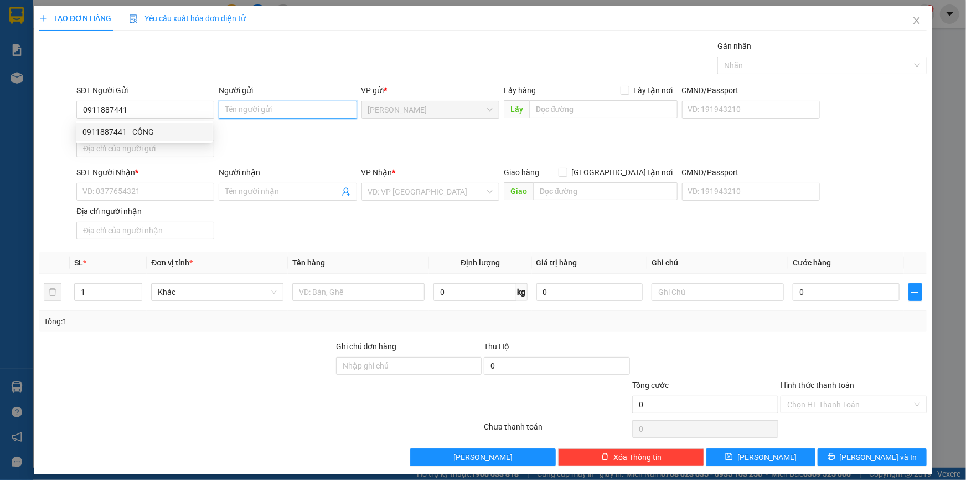
click at [249, 105] on input "Người gửi" at bounding box center [288, 110] width 138 height 18
type input "[PERSON_NAME]"
click at [163, 150] on input "Địa chỉ người gửi" at bounding box center [145, 149] width 138 height 18
type input "40 [PERSON_NAME] , [PERSON_NAME] LÃNH , [GEOGRAPHIC_DATA]"
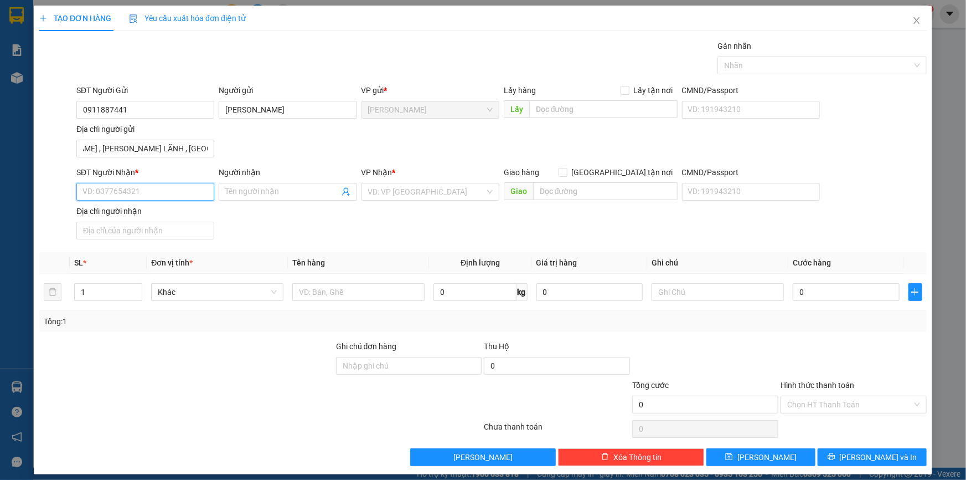
click at [162, 192] on input "SĐT Người Nhận *" at bounding box center [145, 192] width 138 height 18
drag, startPoint x: 194, startPoint y: 187, endPoint x: 205, endPoint y: 193, distance: 12.9
click at [195, 187] on input "0898002739" at bounding box center [145, 192] width 138 height 18
type input "0898002739"
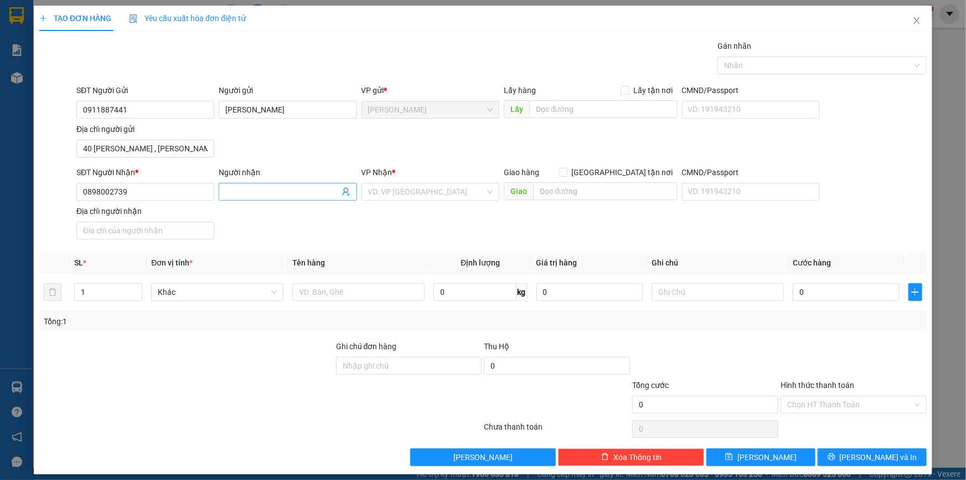
click at [250, 192] on input "Người nhận" at bounding box center [282, 192] width 114 height 12
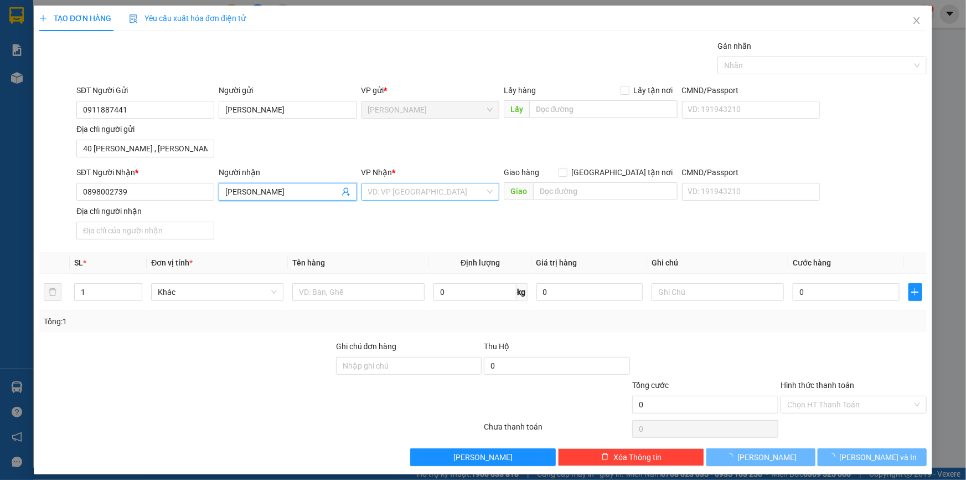
type input "[PERSON_NAME]"
click at [417, 192] on input "search" at bounding box center [426, 191] width 117 height 17
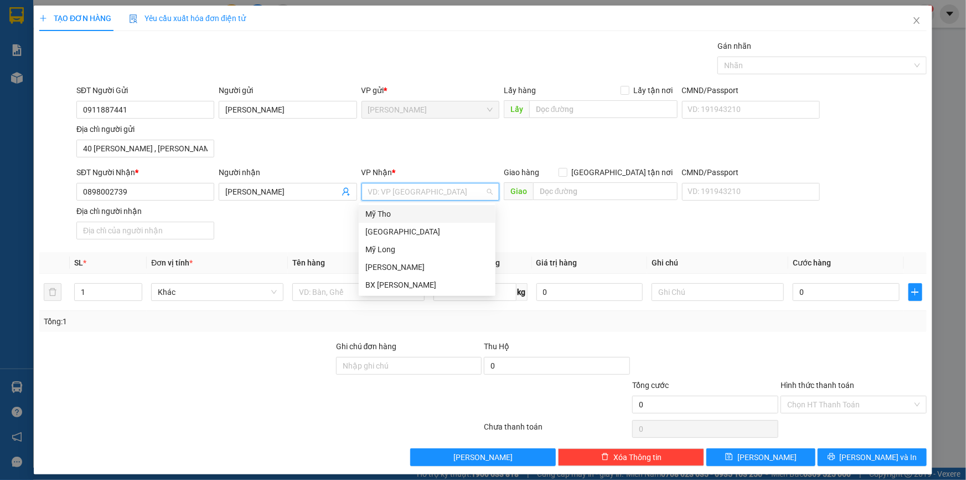
click at [399, 211] on div "Mỹ Tho" at bounding box center [426, 214] width 123 height 12
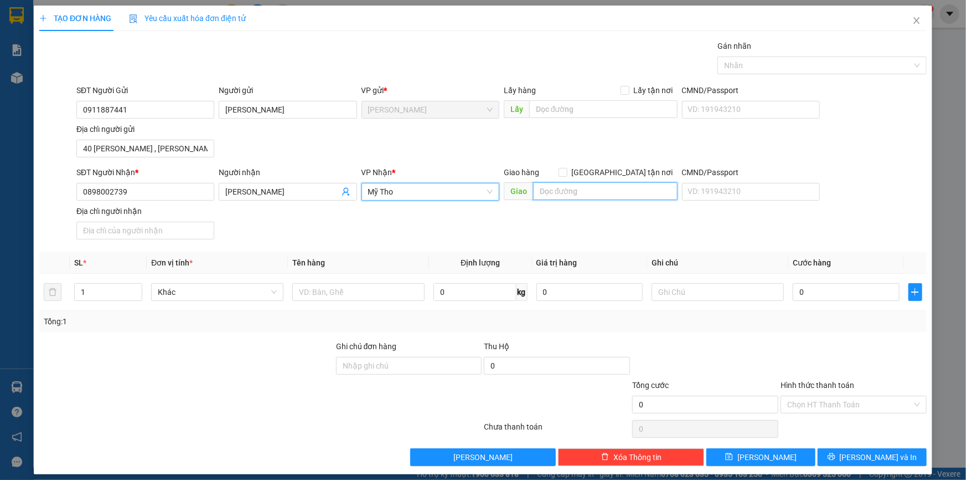
click at [615, 191] on input "text" at bounding box center [605, 191] width 145 height 18
type input "BẾN XE MỸ THO"
click at [621, 230] on div "SĐT Người Nhận * 0898002739 Người nhận [PERSON_NAME] VP Nhận * Mỹ Tho Giao hàng…" at bounding box center [501, 205] width 855 height 78
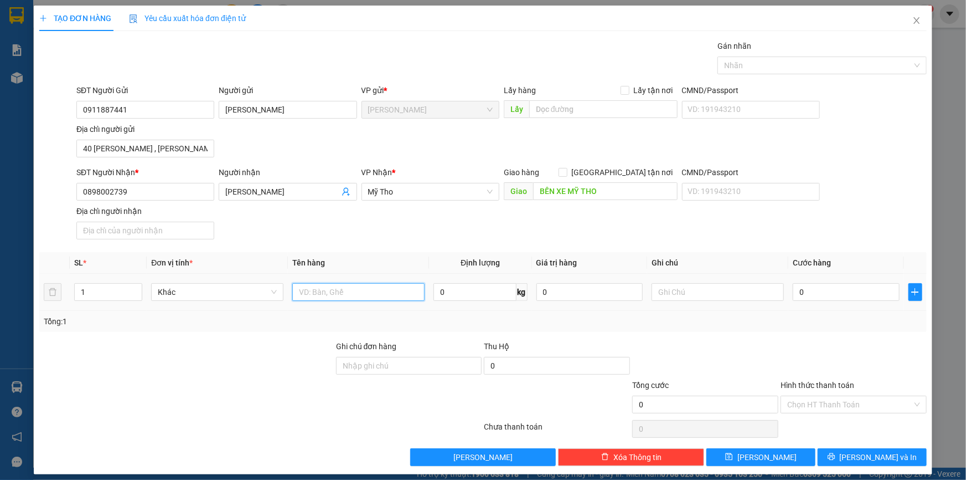
click at [313, 284] on input "text" at bounding box center [358, 292] width 132 height 18
type input "BỌC"
click at [536, 250] on div "Transit Pickup Surcharge Ids Transit Deliver Surcharge Ids Transit Deliver Surc…" at bounding box center [483, 253] width 888 height 426
click at [832, 283] on input "0" at bounding box center [846, 292] width 107 height 18
type input "3"
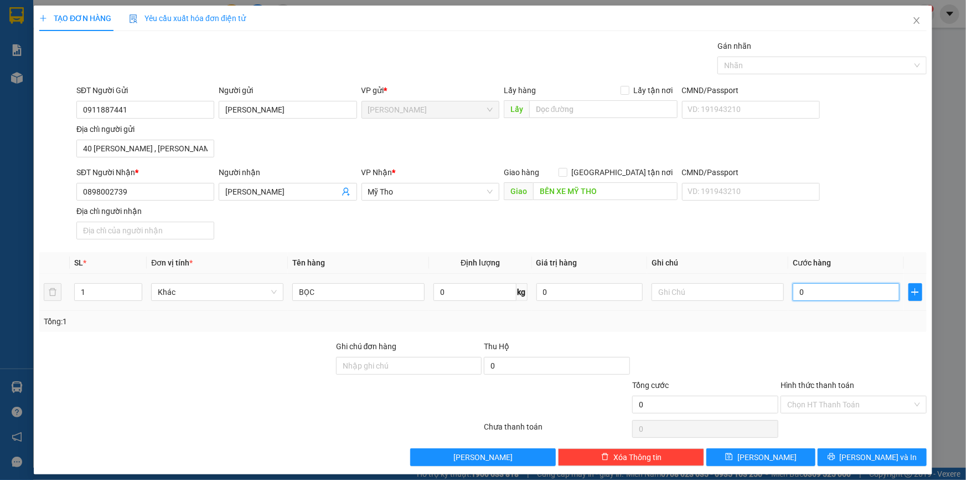
type input "3"
type input "30"
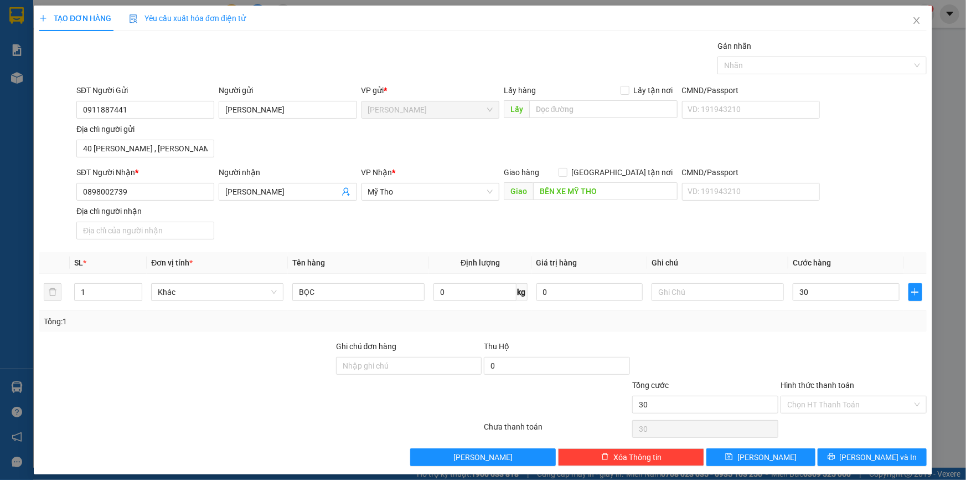
type input "30.000"
click at [875, 334] on div "Transit Pickup Surcharge Ids Transit Deliver Surcharge Ids Transit Deliver Surc…" at bounding box center [483, 253] width 888 height 426
click at [850, 400] on input "Hình thức thanh toán" at bounding box center [849, 404] width 125 height 17
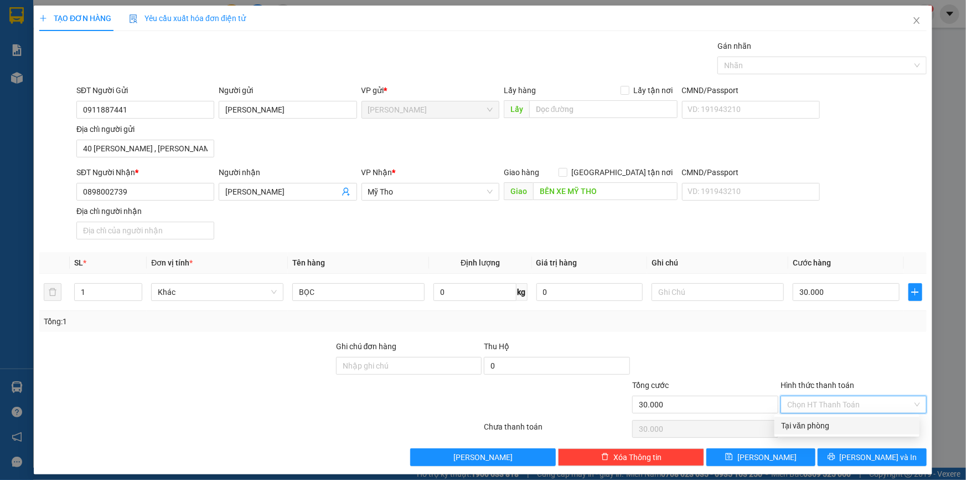
click at [820, 425] on div "Tại văn phòng" at bounding box center [847, 425] width 132 height 12
type input "0"
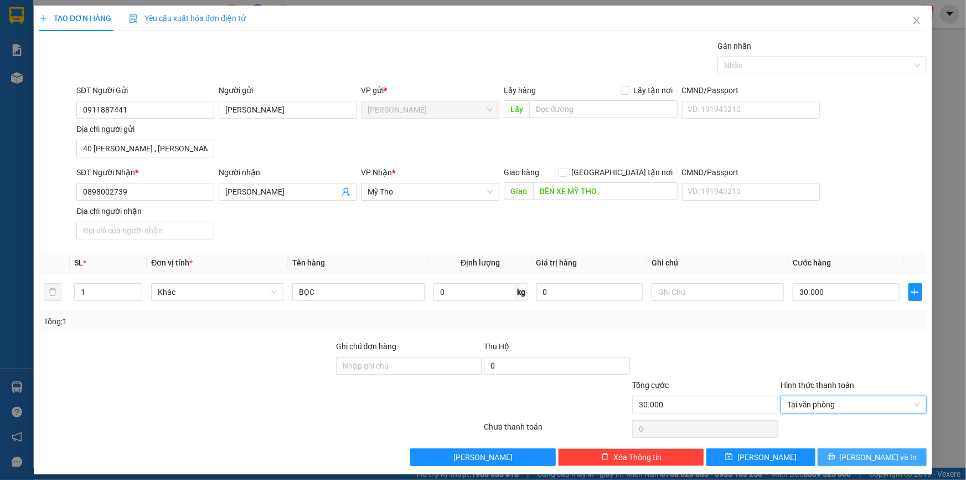
click at [841, 450] on button "[PERSON_NAME] và In" at bounding box center [872, 457] width 109 height 18
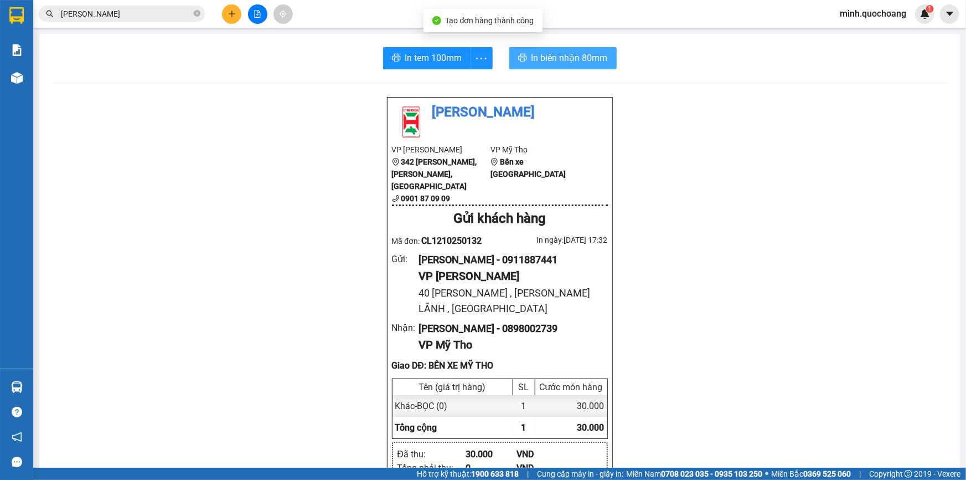
click at [547, 55] on span "In biên nhận 80mm" at bounding box center [570, 58] width 76 height 14
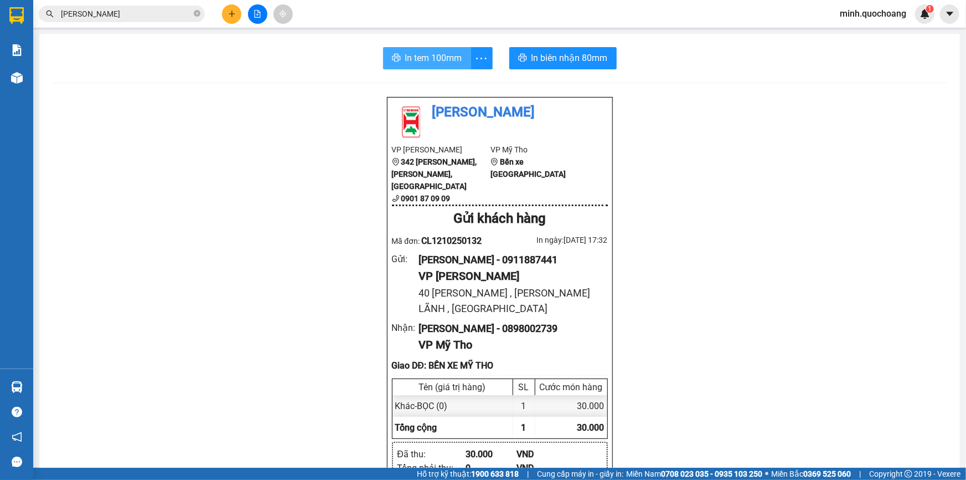
click at [413, 64] on span "In tem 100mm" at bounding box center [433, 58] width 57 height 14
click at [420, 52] on span "In tem 100mm" at bounding box center [433, 58] width 57 height 14
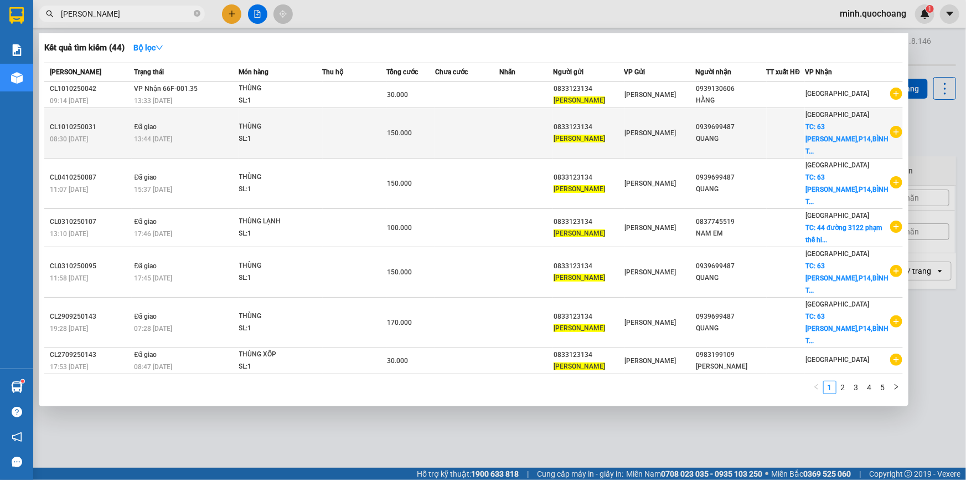
type input "[PERSON_NAME]"
click at [435, 133] on div "150.000" at bounding box center [411, 133] width 48 height 12
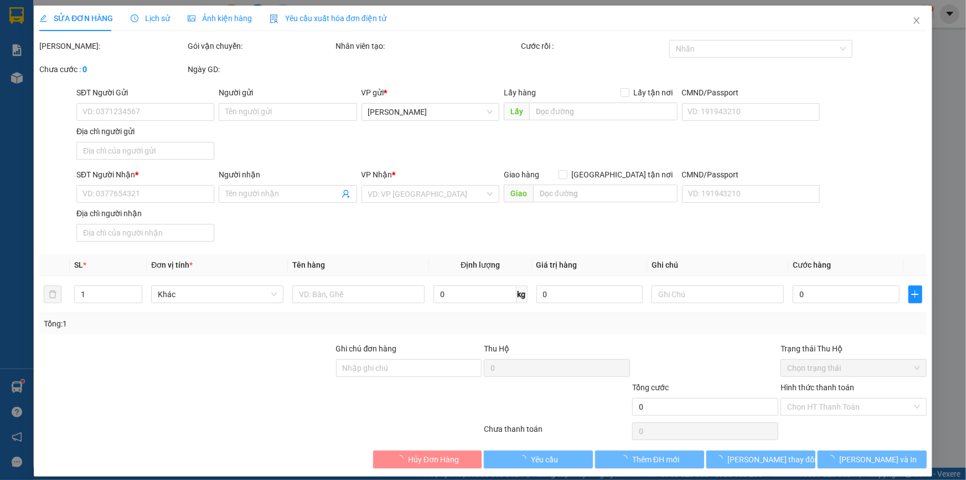
type input "0833123134"
type input "[PERSON_NAME]"
type input "TẮC THẦY CAI,P MỸ TRÀ, [GEOGRAPHIC_DATA]"
type input "0939699487"
type input "QUANG"
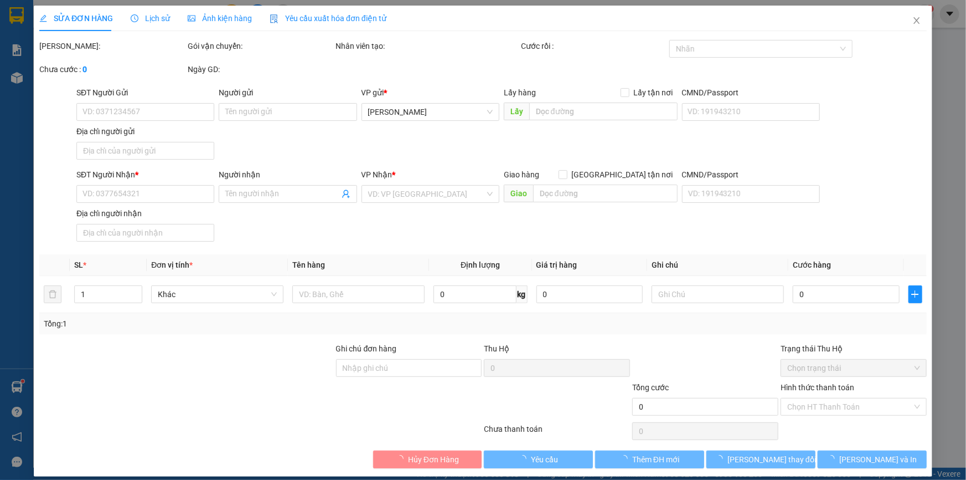
checkbox input "true"
type input "63 PHAN VĂN TRỊ,P14,BÌNH THẠNH"
type input "150.000"
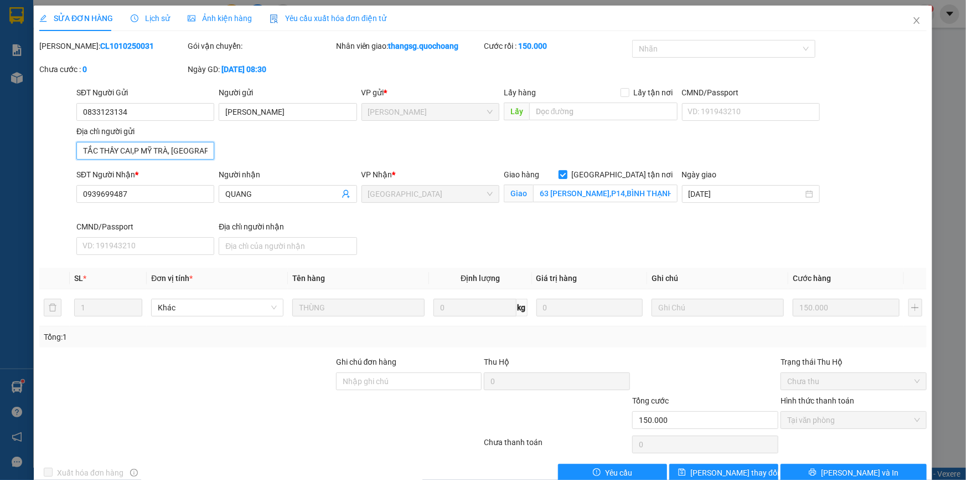
click at [181, 151] on input "TẮC THẦY CAI,P MỸ TRÀ, [GEOGRAPHIC_DATA]" at bounding box center [145, 151] width 138 height 18
